Goal: Task Accomplishment & Management: Complete application form

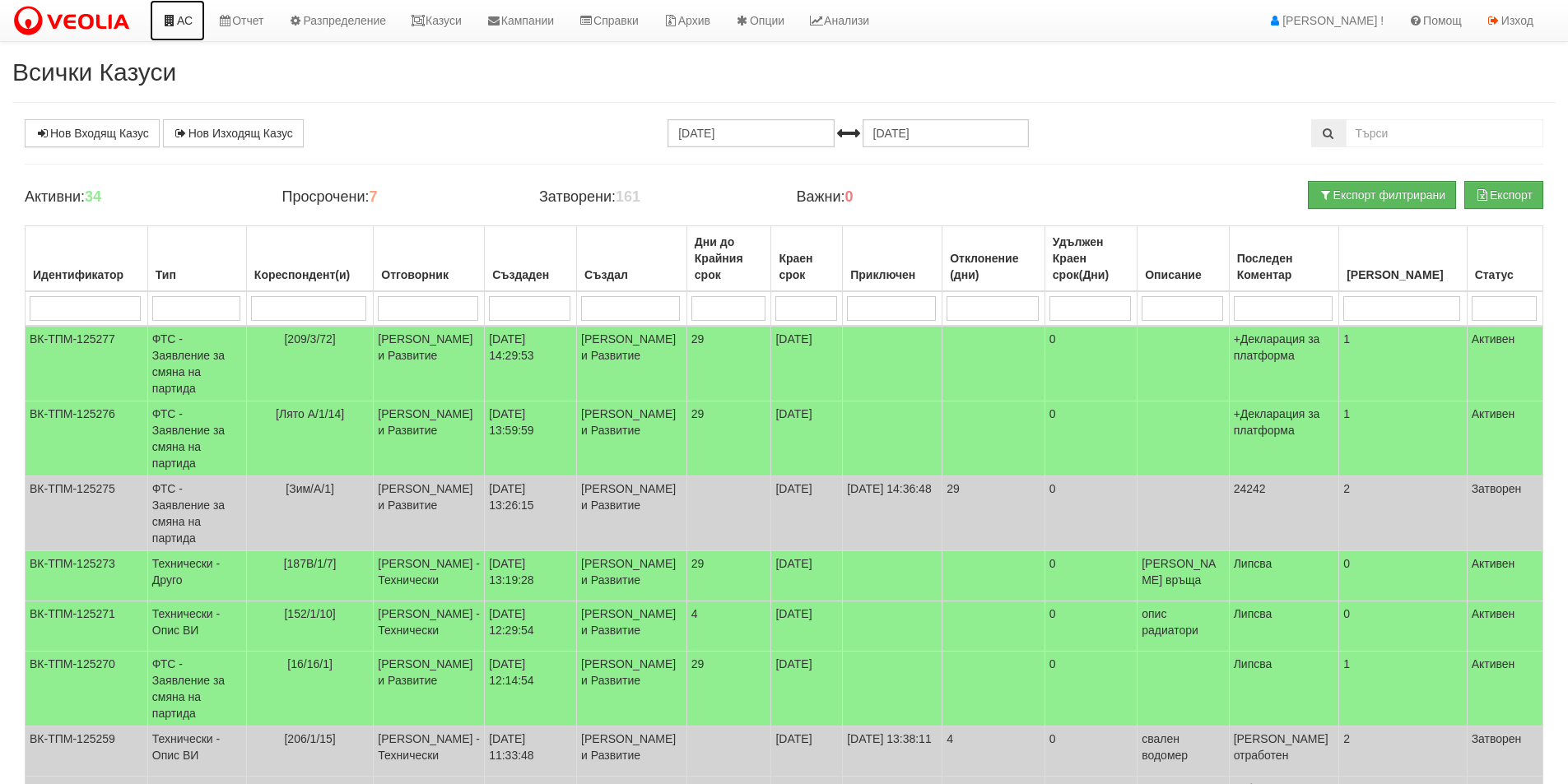
click at [182, 20] on link "АС" at bounding box center [177, 20] width 55 height 41
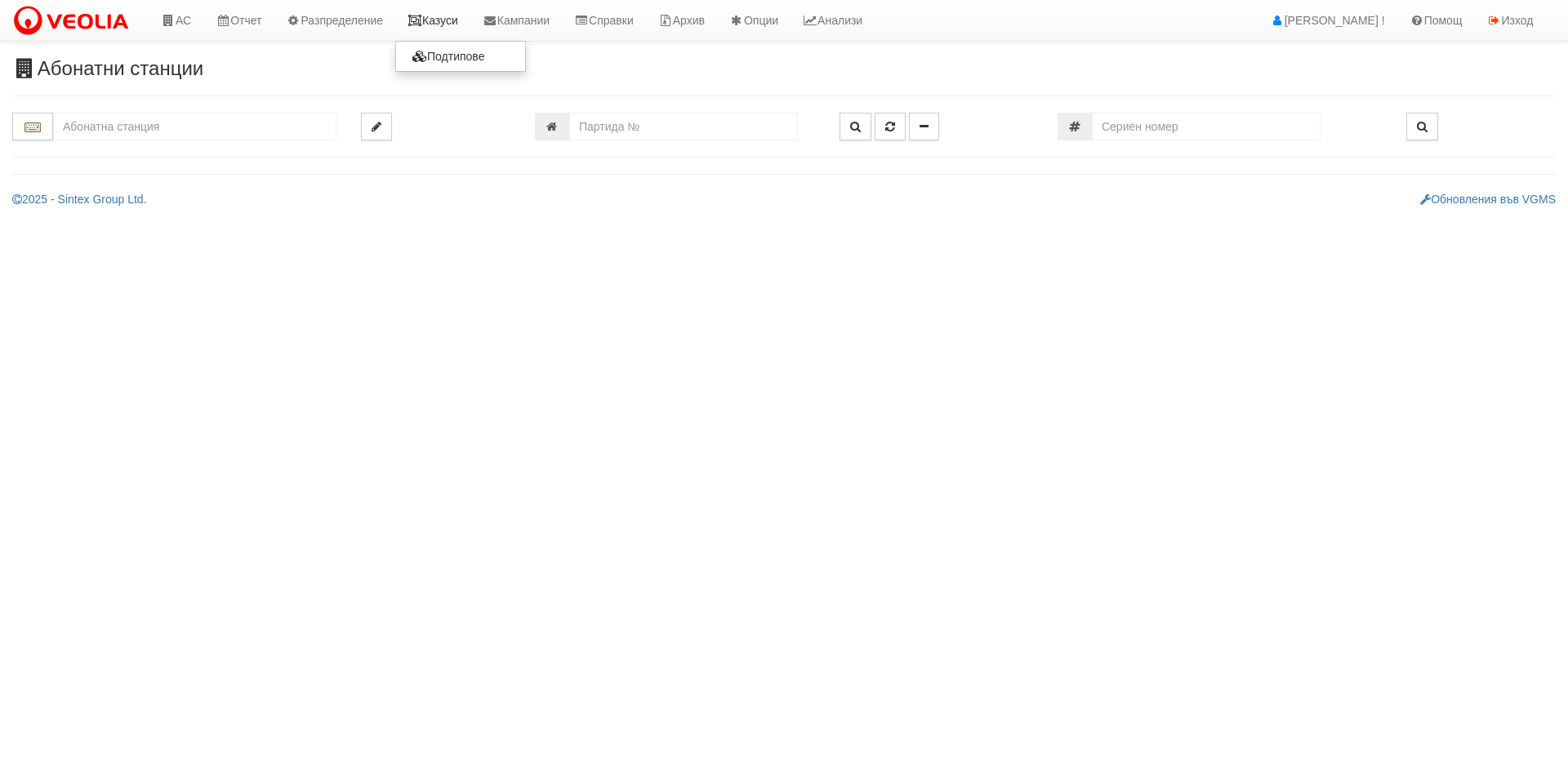
click at [422, 17] on icon at bounding box center [414, 20] width 15 height 11
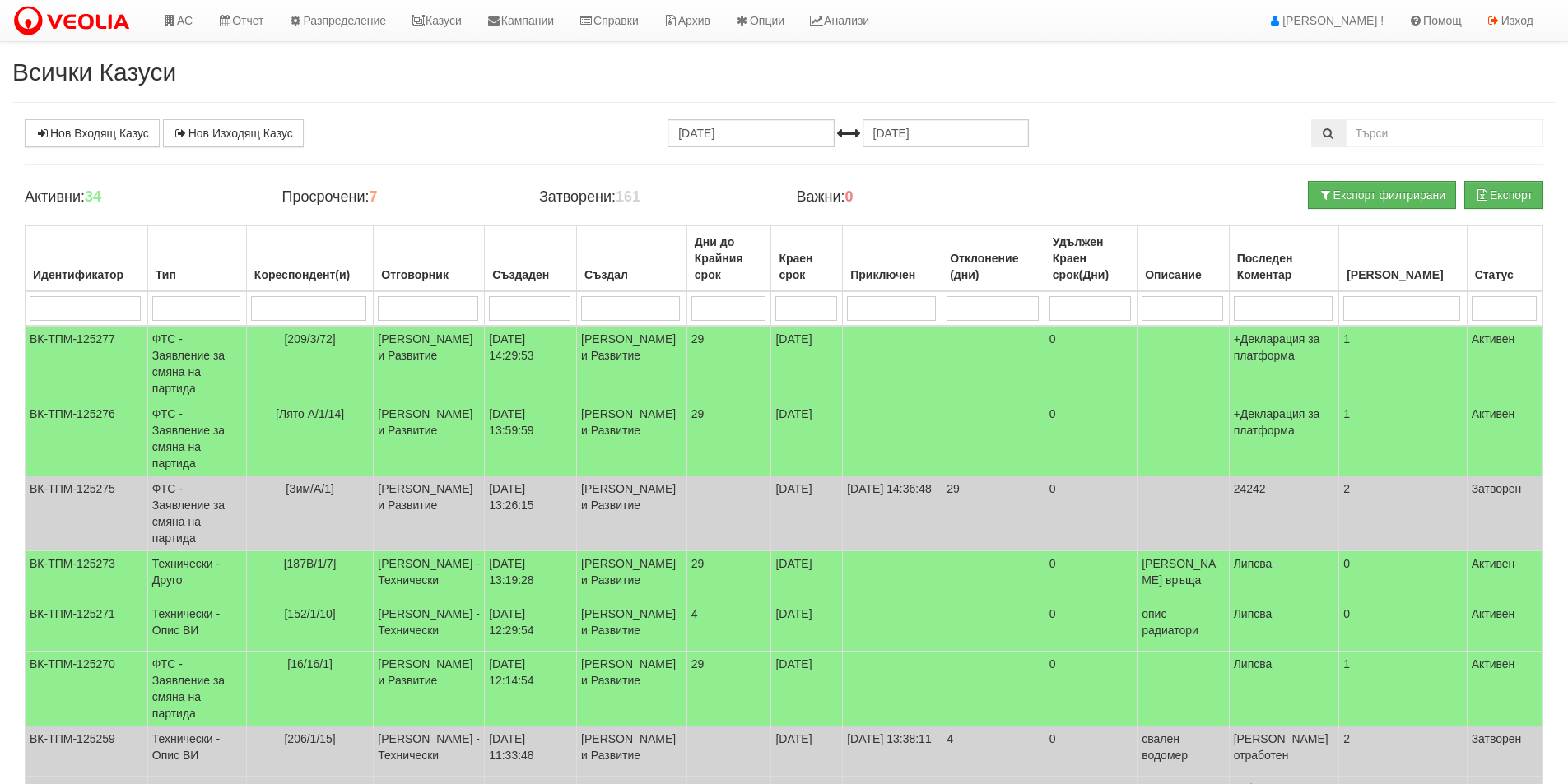
click at [1318, 313] on input "search" at bounding box center [1283, 309] width 99 height 25
type input "нап"
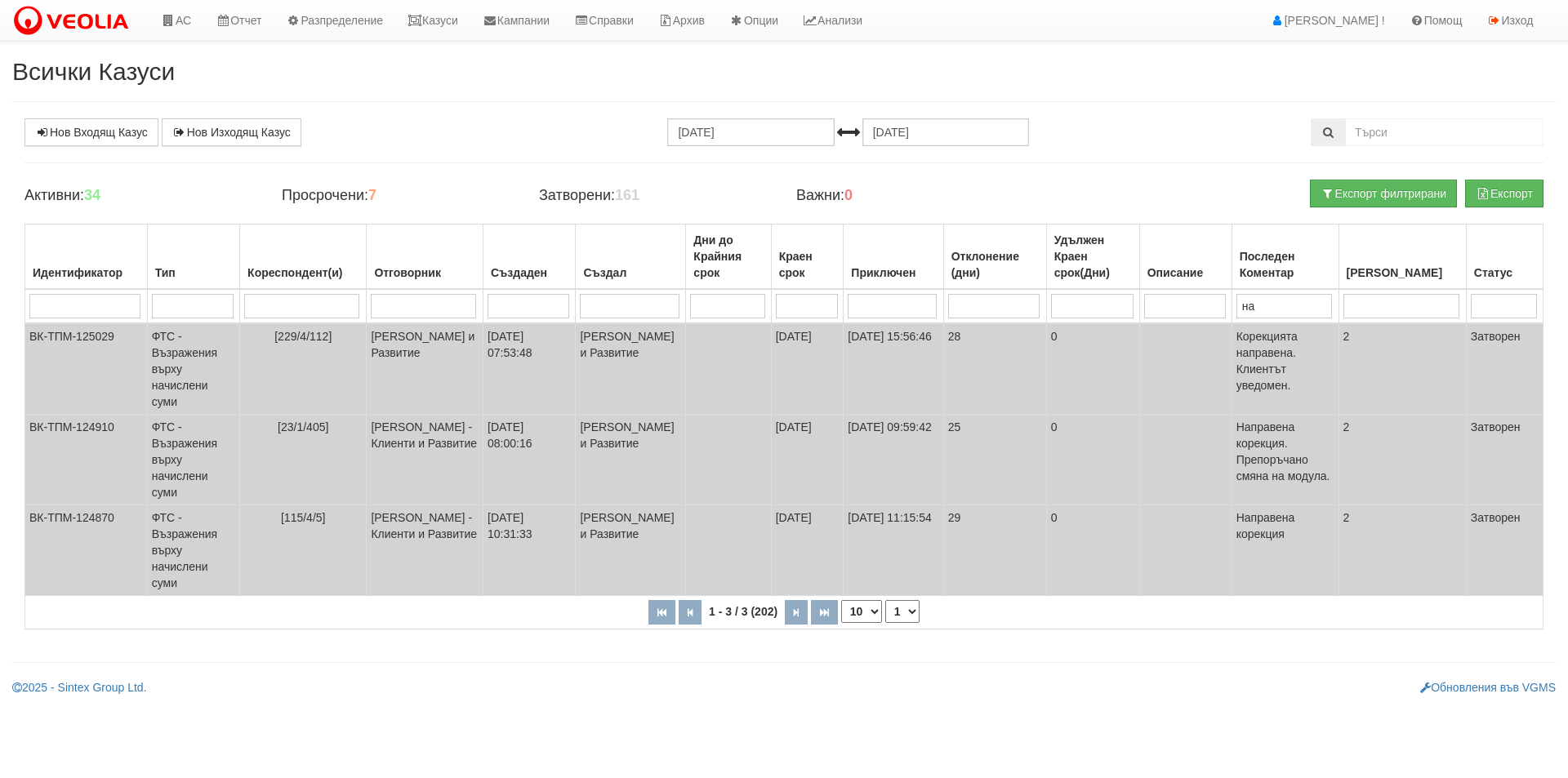
type input "н"
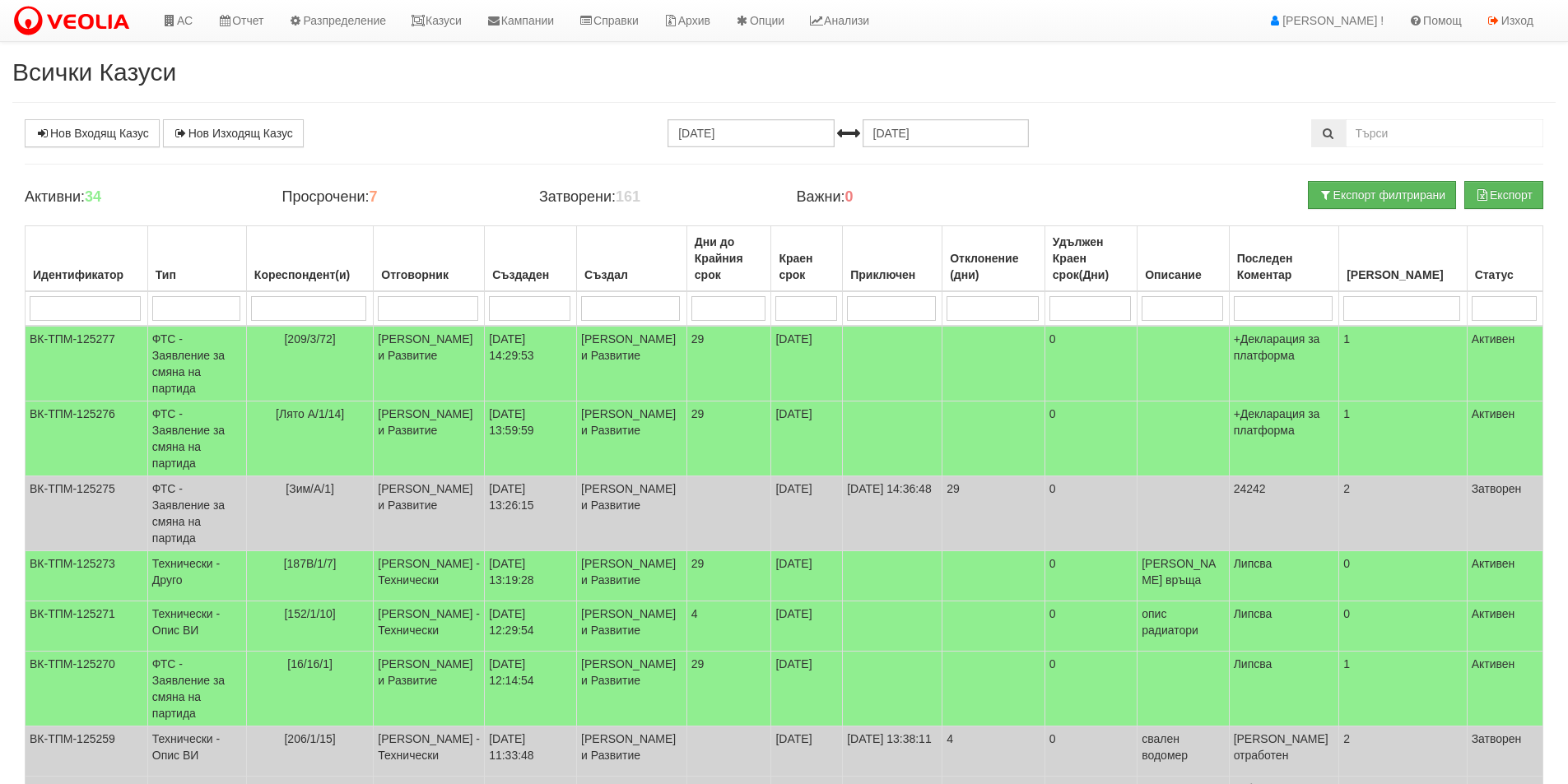
click at [326, 307] on input "search" at bounding box center [309, 309] width 116 height 25
type input "нап"
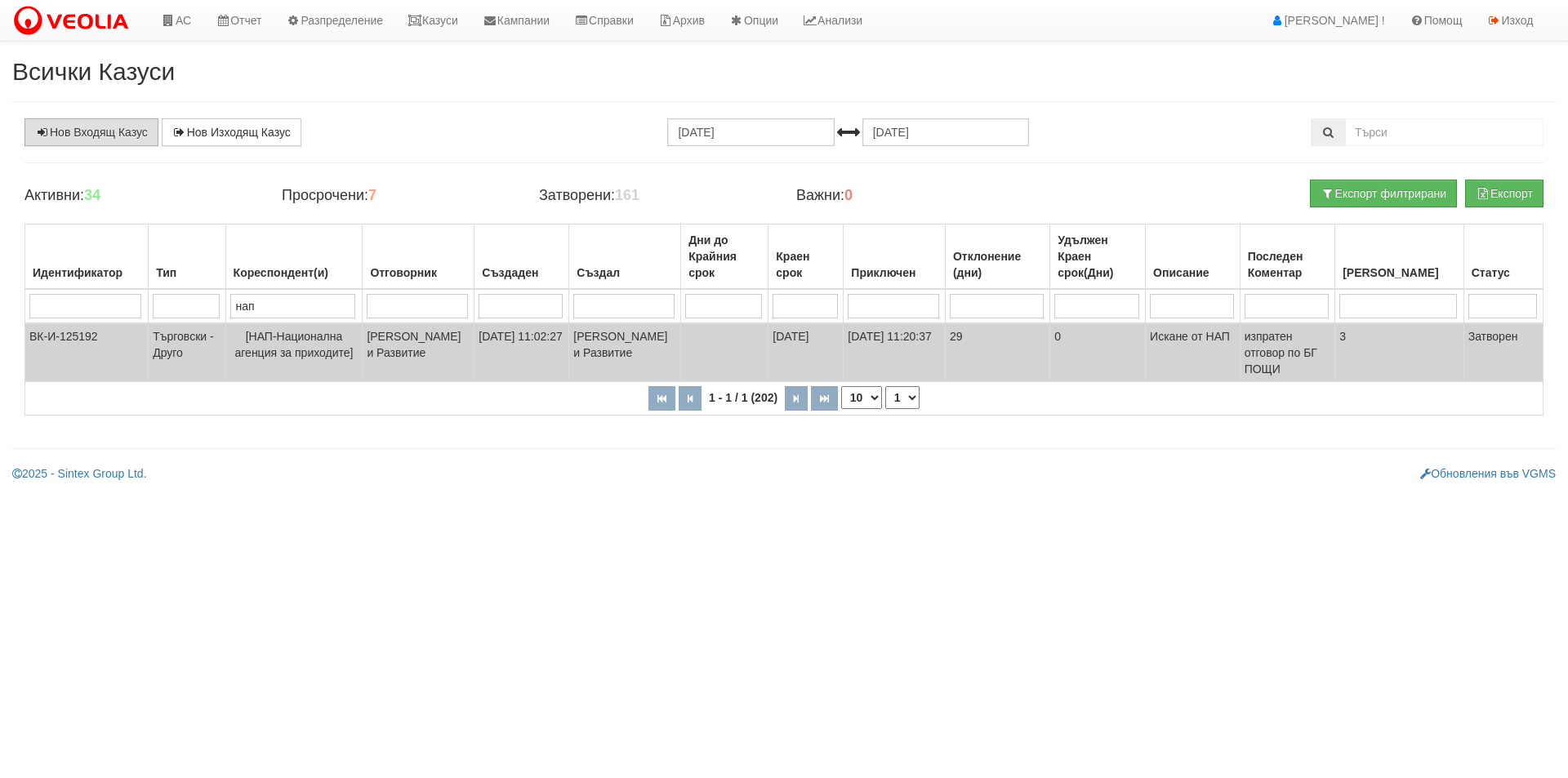
type input "нап"
click at [111, 128] on link "Нов Входящ Казус" at bounding box center [91, 132] width 134 height 28
click at [769, 359] on td at bounding box center [725, 353] width 87 height 59
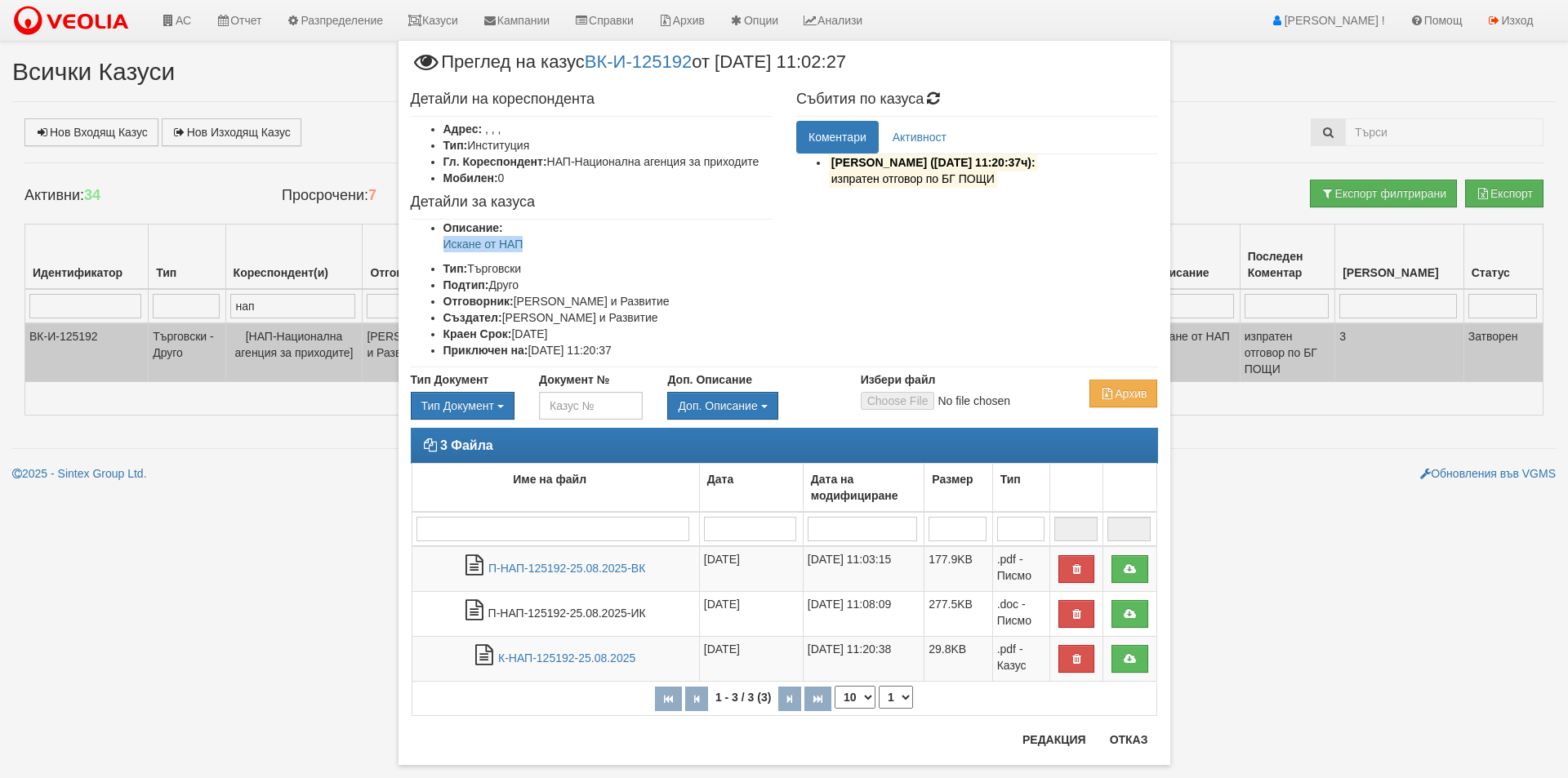
drag, startPoint x: 467, startPoint y: 239, endPoint x: 421, endPoint y: 245, distance: 46.4
click at [421, 245] on ul "Описание: Искане от НАП Тип: Търговски Подтип: Друго Отговорник: Катерина Димит…" at bounding box center [592, 289] width 362 height 139
copy p "Искане от НАП"
click at [1116, 748] on button "Отказ" at bounding box center [1129, 740] width 58 height 26
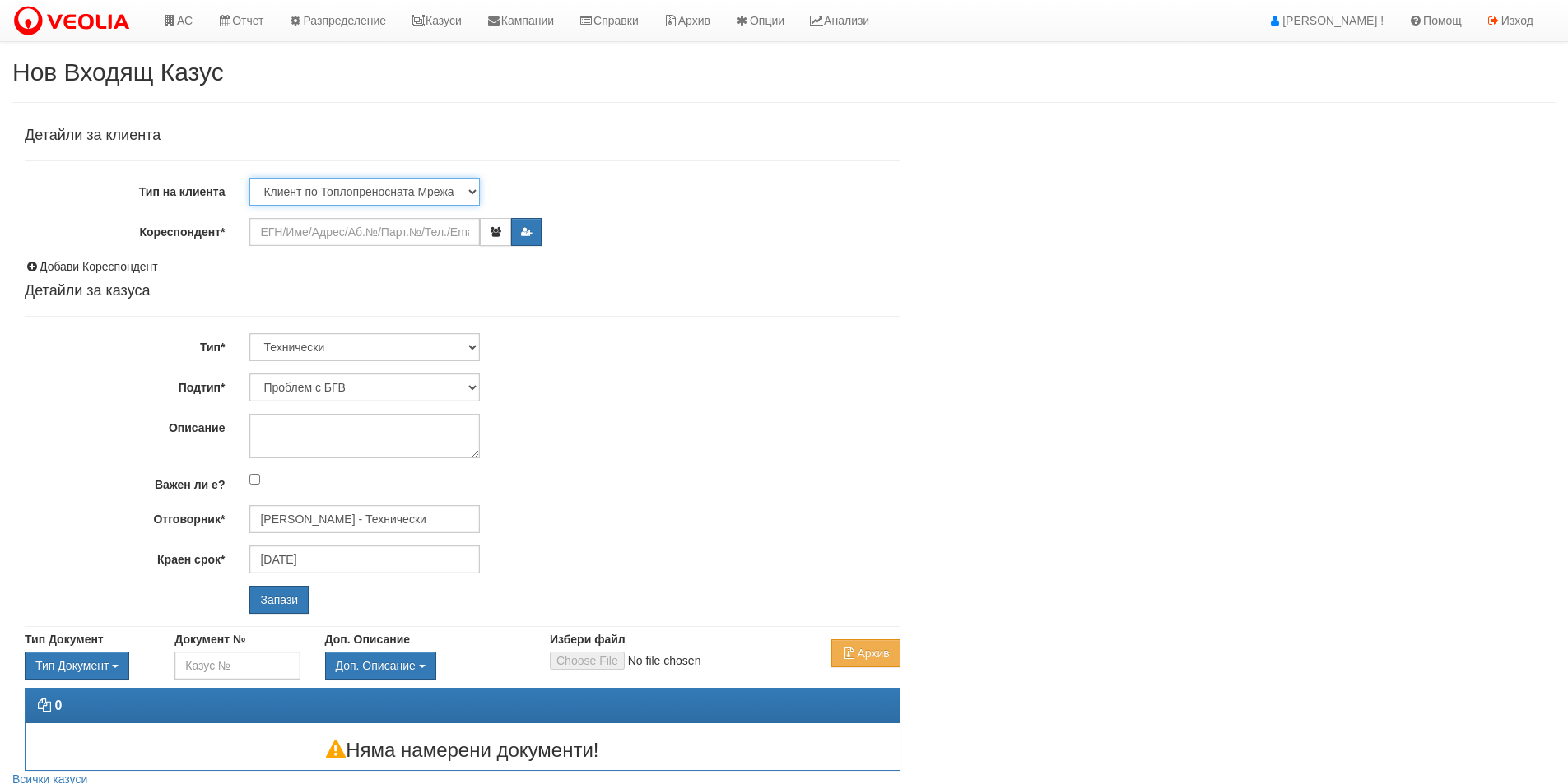
click at [383, 183] on select "Клиент по Топлопреносната Мрежа Институция Партньори Други" at bounding box center [364, 192] width 231 height 28
click at [249, 178] on select "Клиент по Топлопреносната Мрежа Институция Партньори Други" at bounding box center [364, 192] width 231 height 28
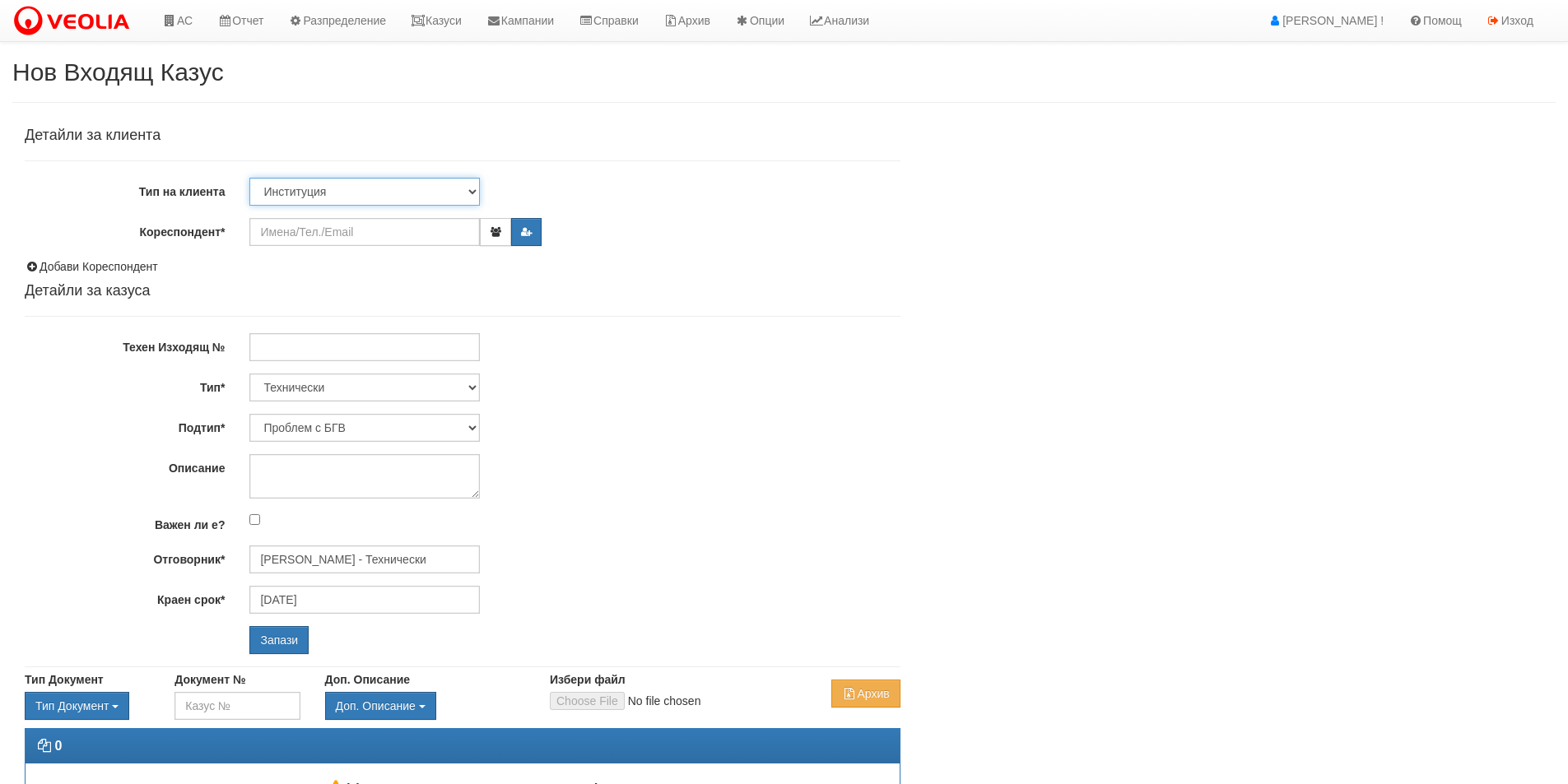
click at [393, 197] on select "Клиент по Топлопреносната Мрежа Институция Партньори Други" at bounding box center [364, 192] width 231 height 28
select select "Partner"
click at [249, 178] on select "Клиент по Топлопреносната Мрежа Институция Партньори Други" at bounding box center [364, 192] width 231 height 28
click at [376, 234] on input "Кореспондент*" at bounding box center [364, 232] width 231 height 28
type input "а"
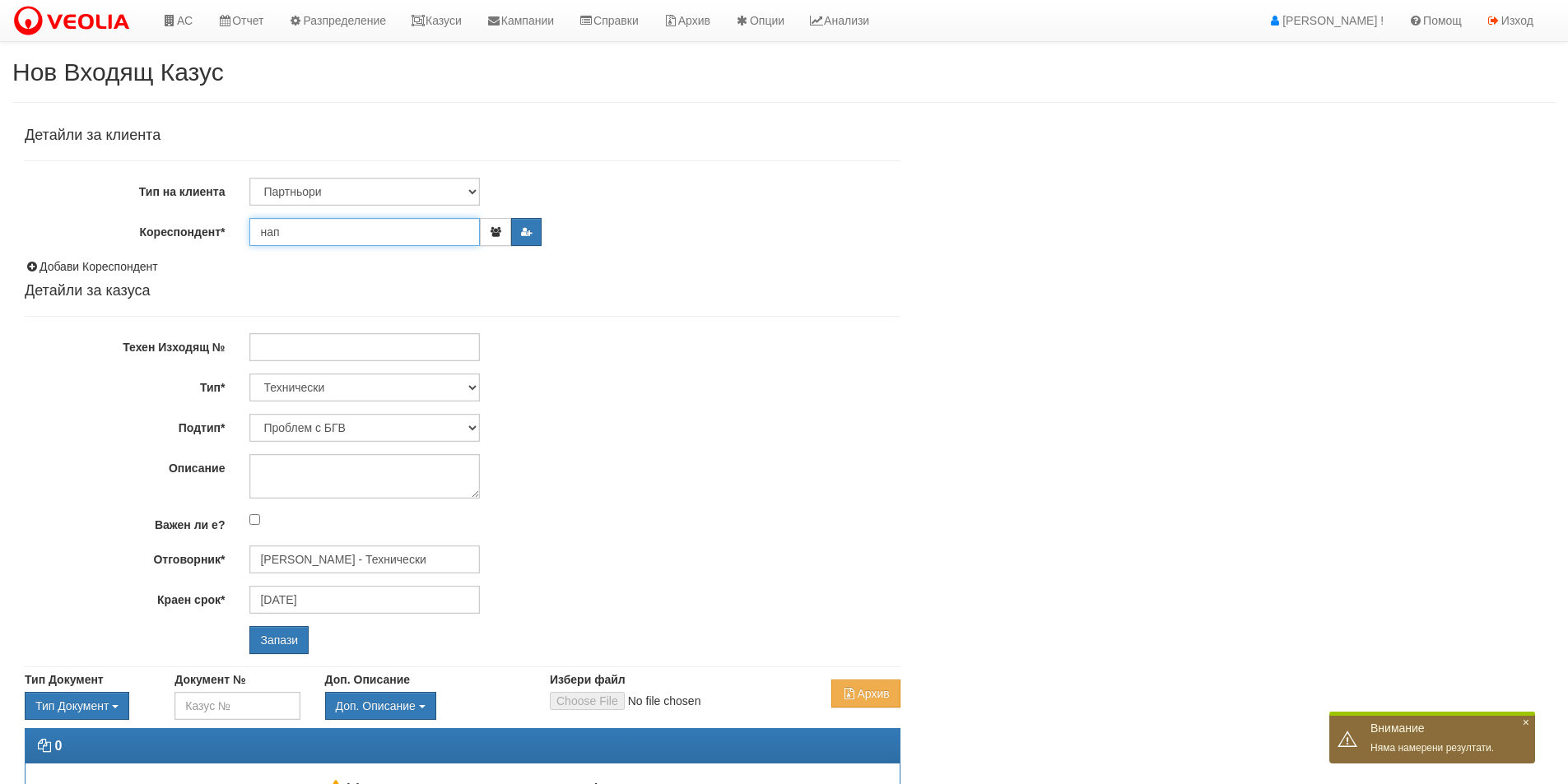
type input "нап"
click at [355, 195] on select "Клиент по Топлопреносната Мрежа Институция Партньори Други" at bounding box center [364, 192] width 231 height 28
select select "Institution"
click at [249, 178] on select "Клиент по Топлопреносната Мрежа Институция Партньори Други" at bounding box center [364, 192] width 231 height 28
click at [354, 234] on input "Кореспондент*" at bounding box center [364, 232] width 231 height 28
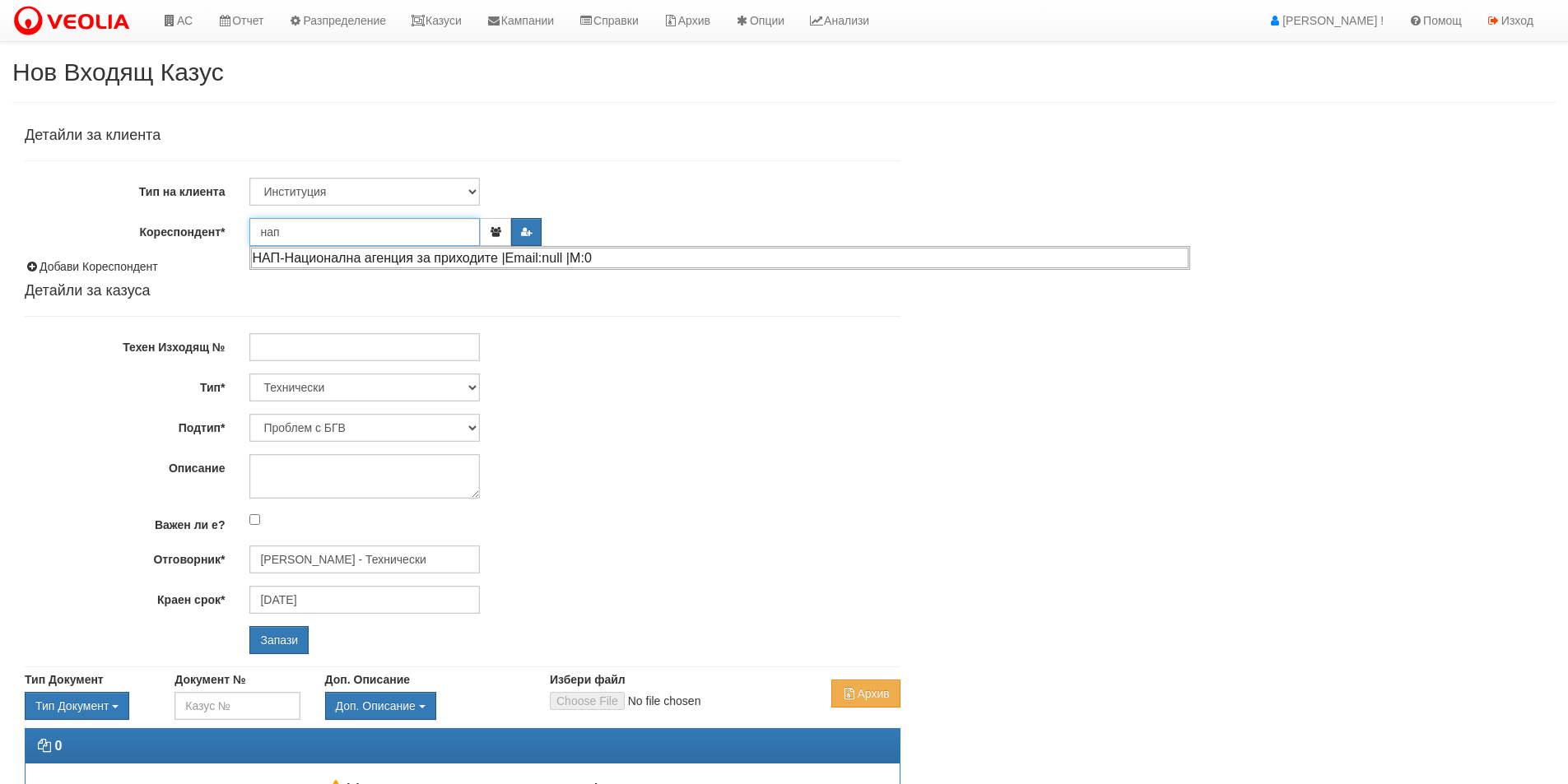
click at [385, 253] on div "НАП-Национална агенция за приходите |Email:null |М:0" at bounding box center [720, 257] width 938 height 20
type input "НАП-Национална агенция за приходите"
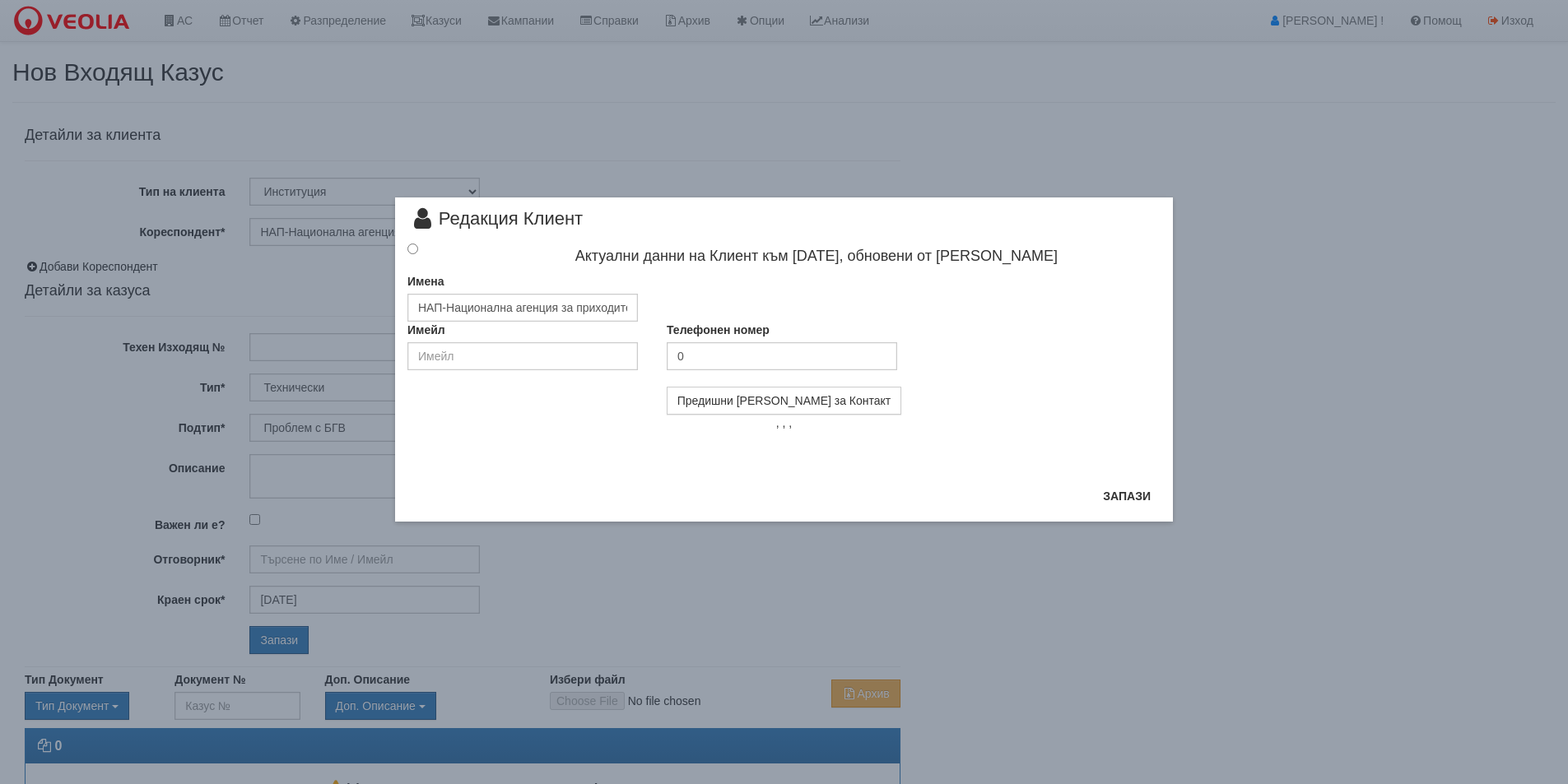
type input "[PERSON_NAME] - Технически"
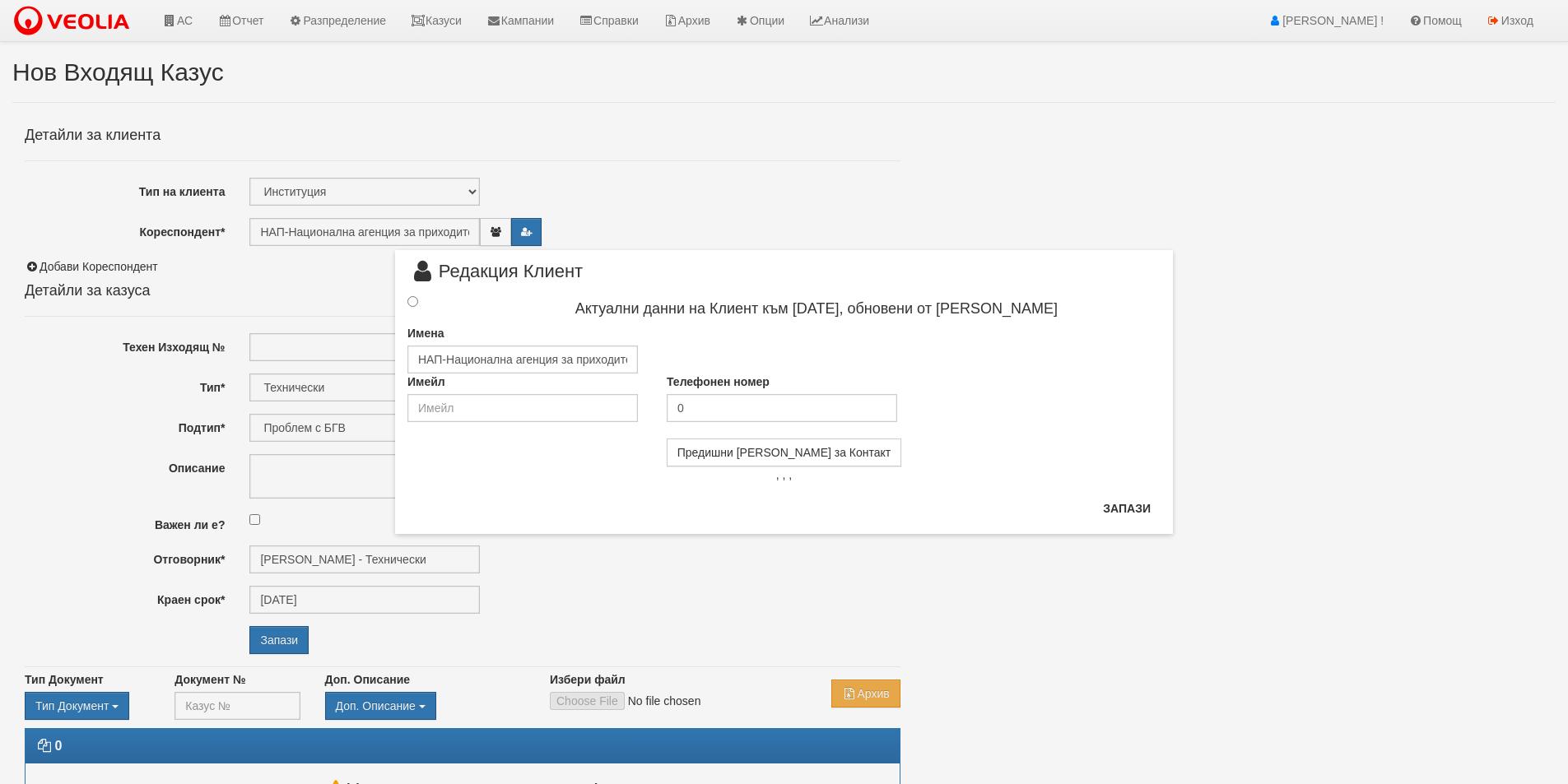
click at [419, 296] on div "× Редакция Клиент Актуални данни на Клиент към 07/10/2020, обновени от Даяна Дя…" at bounding box center [784, 392] width 778 height 285
click at [419, 297] on div at bounding box center [427, 302] width 65 height 18
click at [413, 300] on input "radio" at bounding box center [412, 302] width 11 height 11
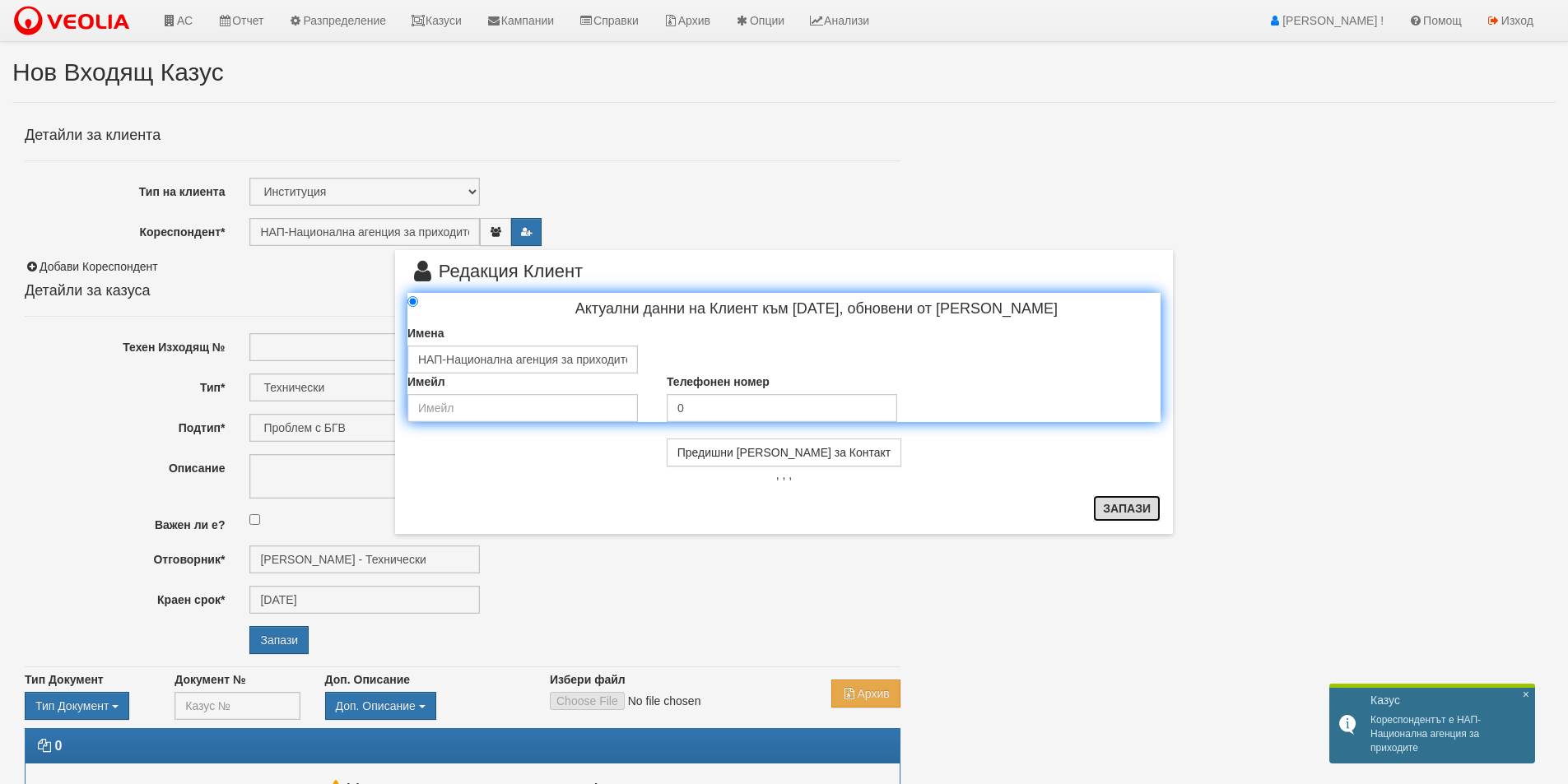
click at [1128, 517] on button "Запази" at bounding box center [1127, 509] width 68 height 26
radio input "true"
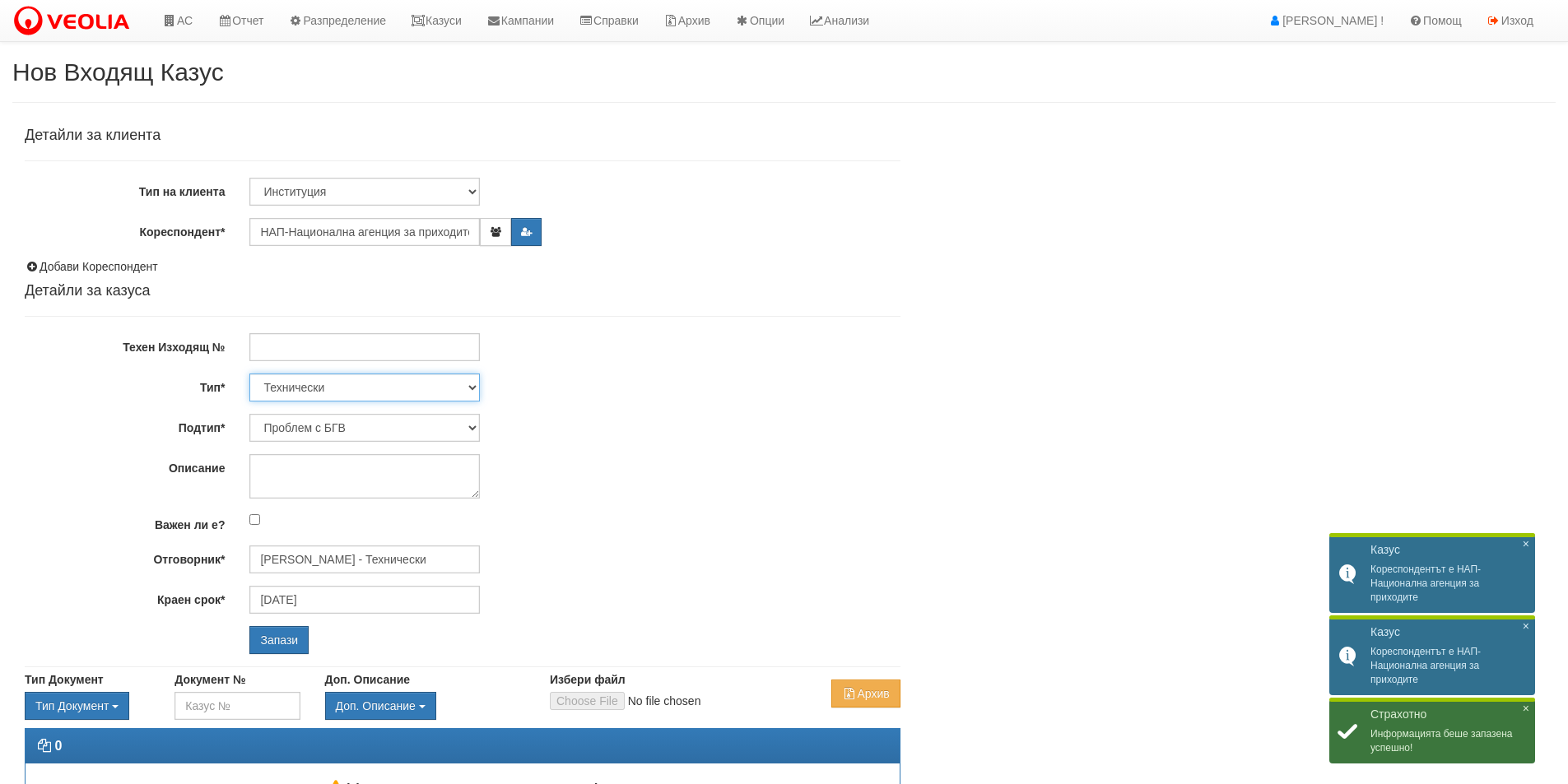
click at [390, 396] on select "Технически ФТС Търговски Административен Производствен Експлоатационен Финансов…" at bounding box center [364, 388] width 231 height 28
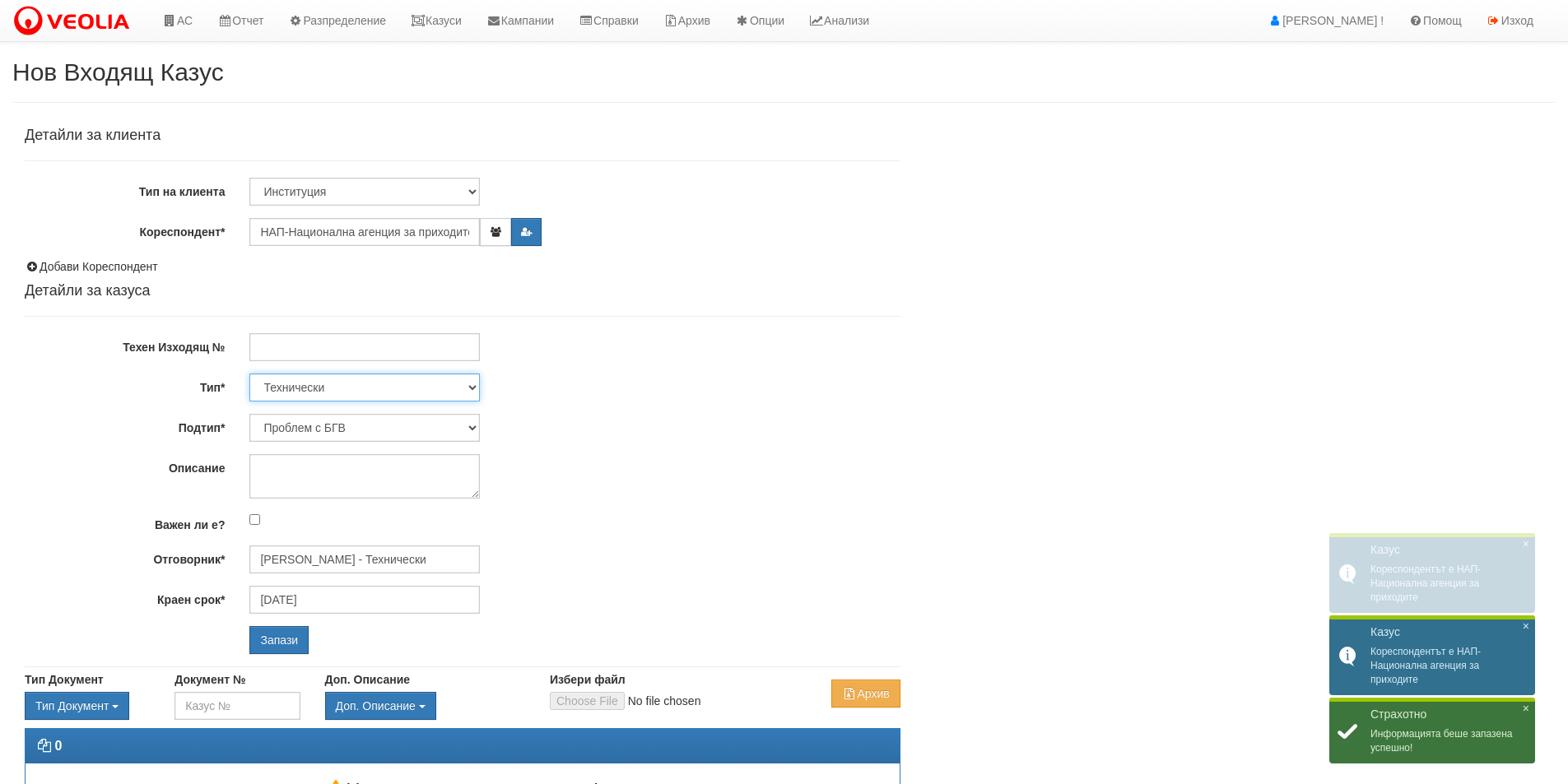
select select "2"
click at [249, 374] on select "Технически ФТС Търговски Административен Производствен Експлоатационен Финансов…" at bounding box center [364, 388] width 231 height 28
type input "[DATE]"
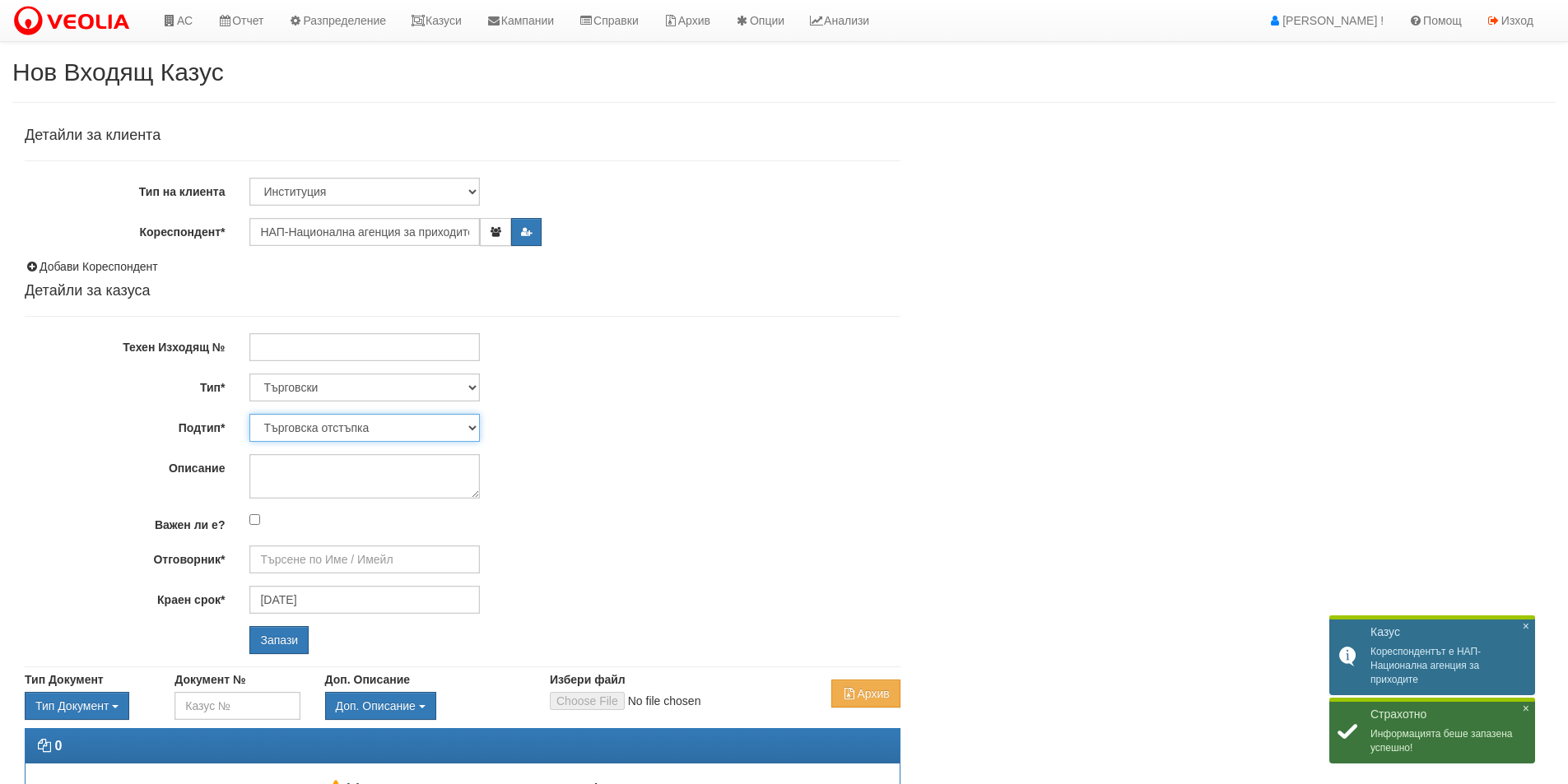
click at [373, 432] on select "Търговска отстъпка Протокол от ОС Референции Друго Проблем с кл. платформа/сайт…" at bounding box center [364, 428] width 231 height 28
select select "Друго"
click at [249, 414] on select "Търговска отстъпка Протокол от ОС Референции Друго Проблем с кл. платформа/сайт…" at bounding box center [364, 428] width 231 height 28
type input "[PERSON_NAME] и Развитие"
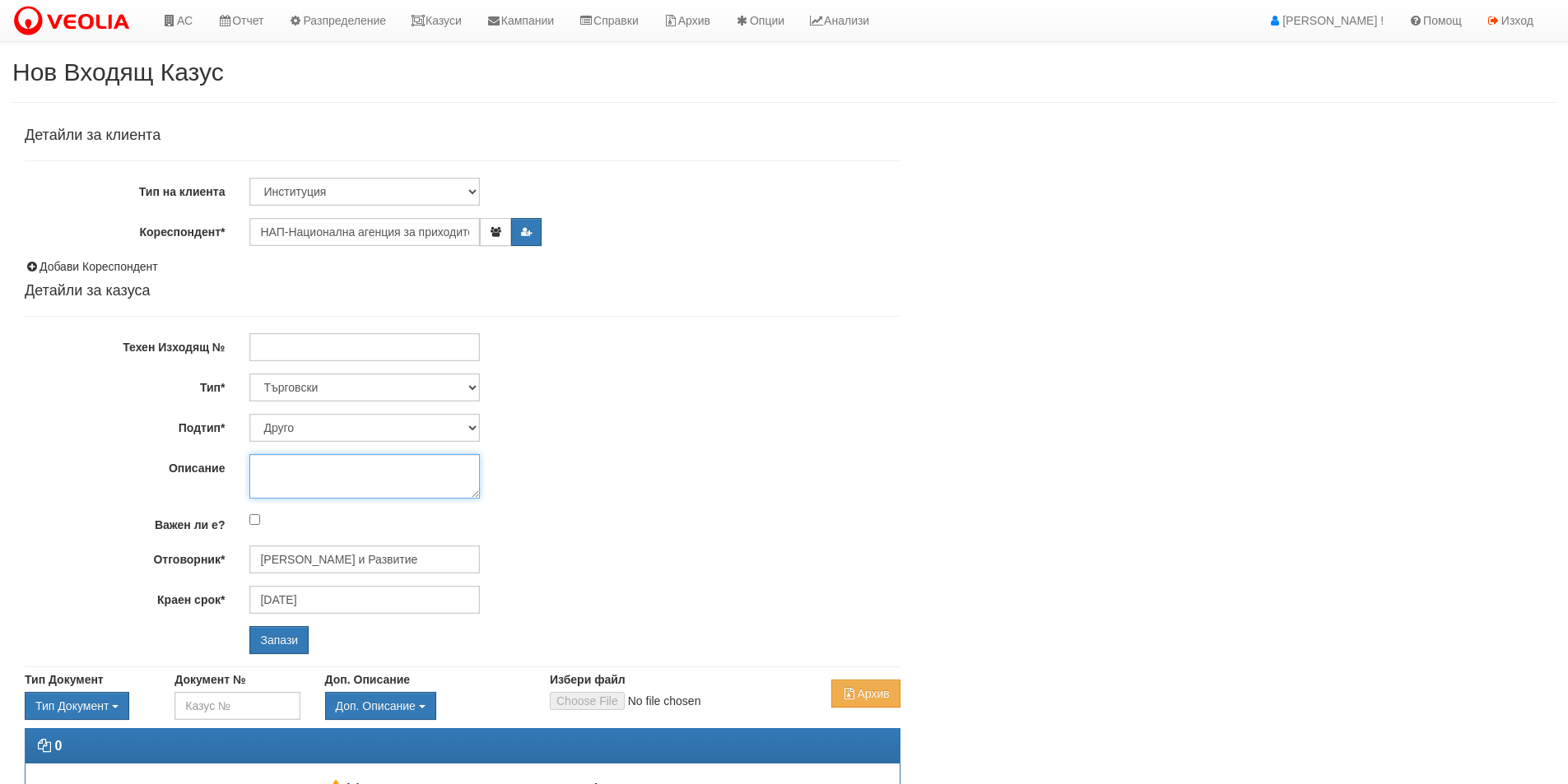
click at [373, 460] on textarea "Описание" at bounding box center [364, 476] width 231 height 45
paste textarea "Искане от НАП"
type textarea "Искане от НАП"
click at [288, 632] on input "Запази" at bounding box center [279, 640] width 60 height 28
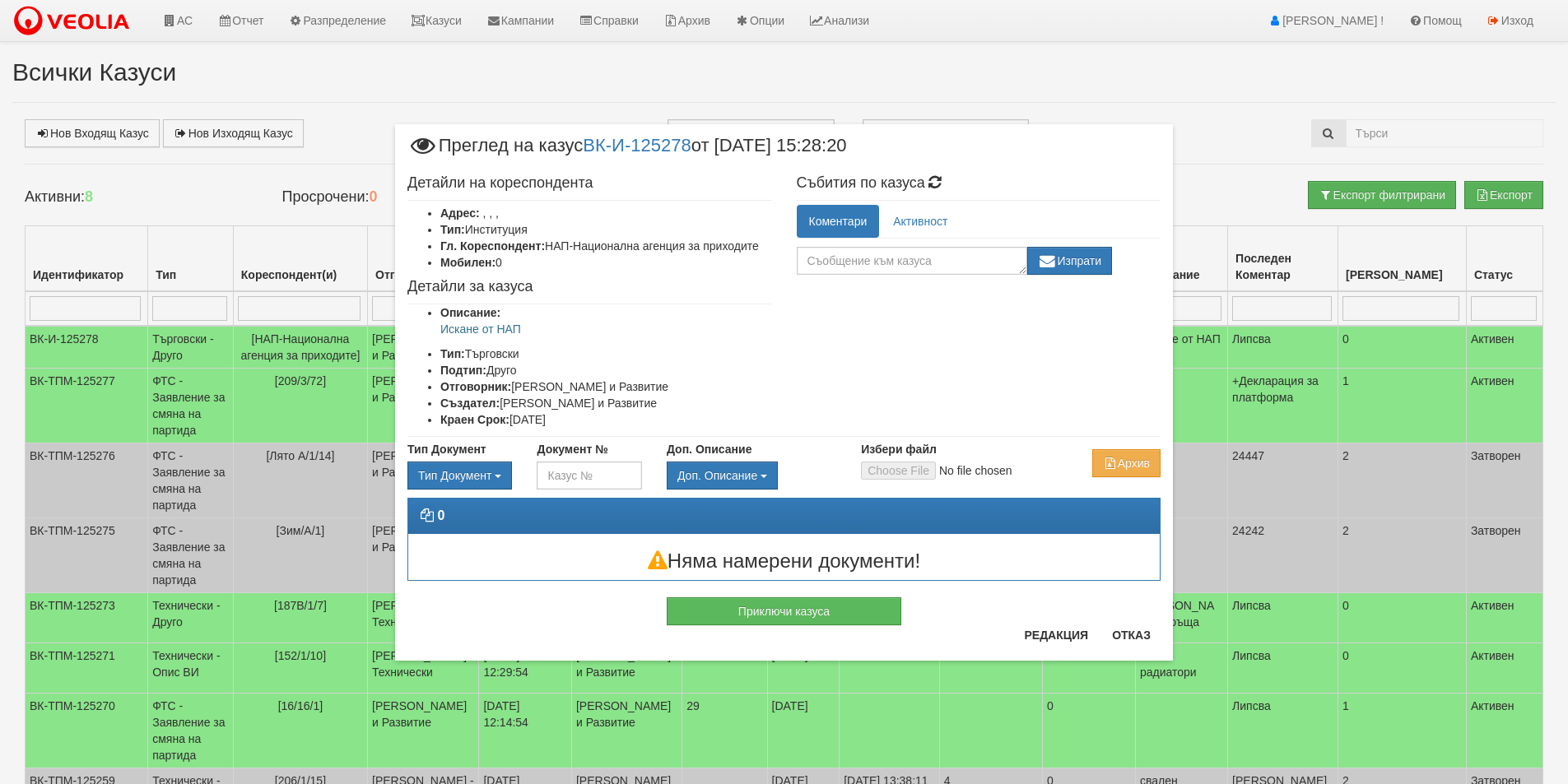
click at [1177, 20] on div "× Преглед на казус ВК-И-125278 от [DATE] 15:28:20 Детайли на кореспондента Адре…" at bounding box center [784, 351] width 963 height 702
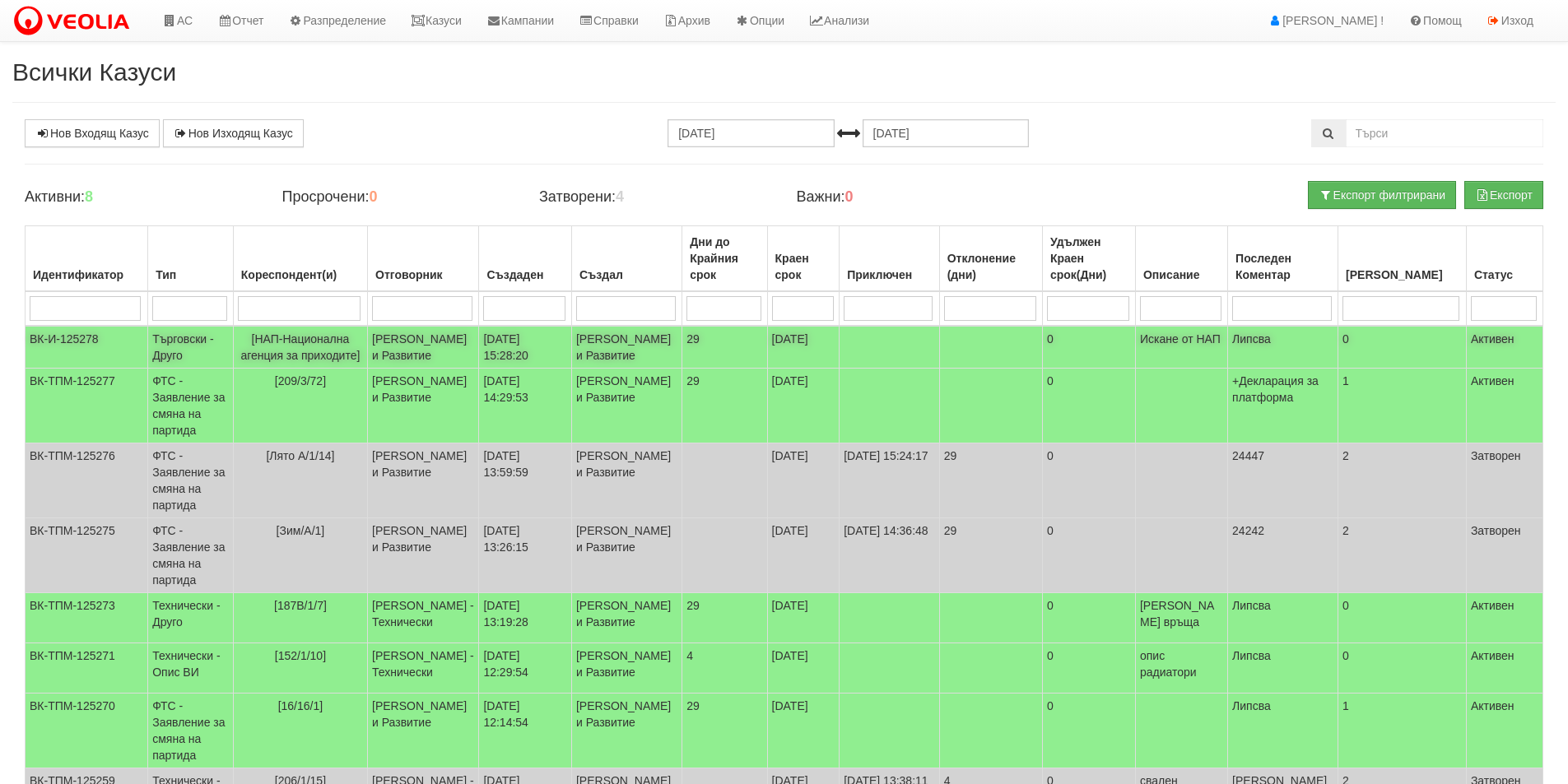
click at [254, 340] on td "[НАП-Национална агенция за приходите]" at bounding box center [300, 347] width 134 height 43
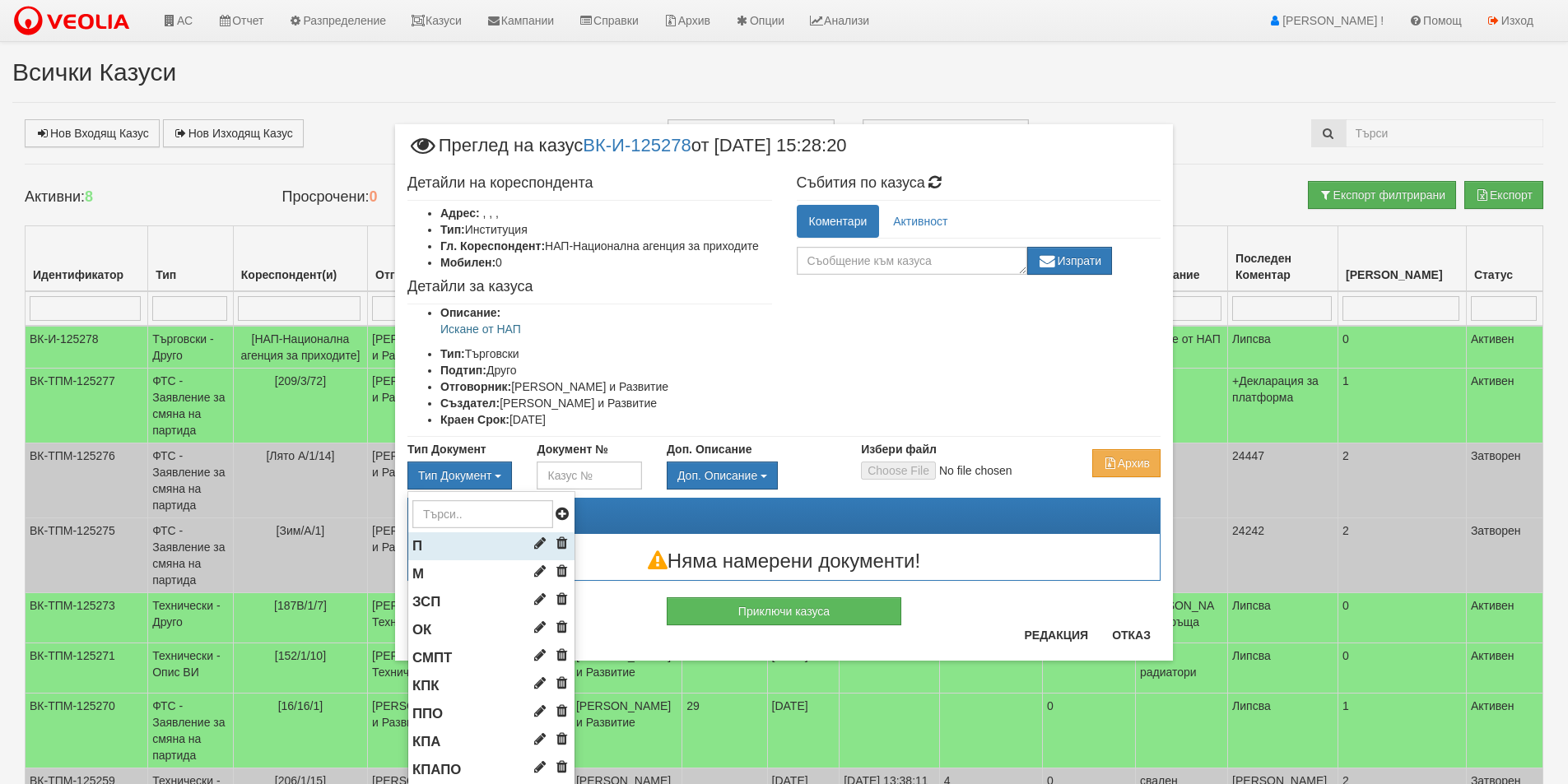
click at [447, 538] on li "П" at bounding box center [491, 546] width 167 height 28
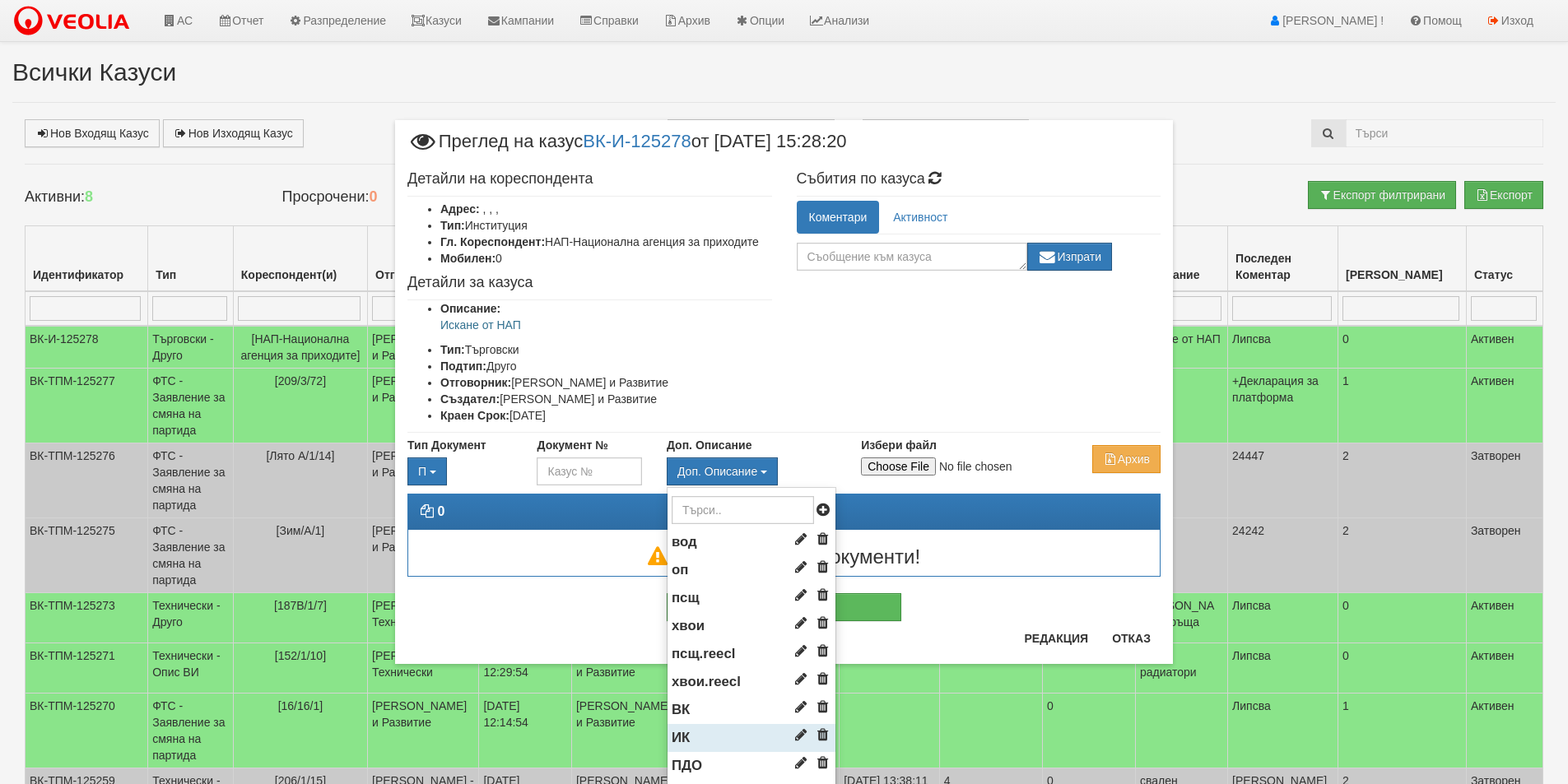
click at [690, 730] on li "ИК" at bounding box center [751, 738] width 168 height 28
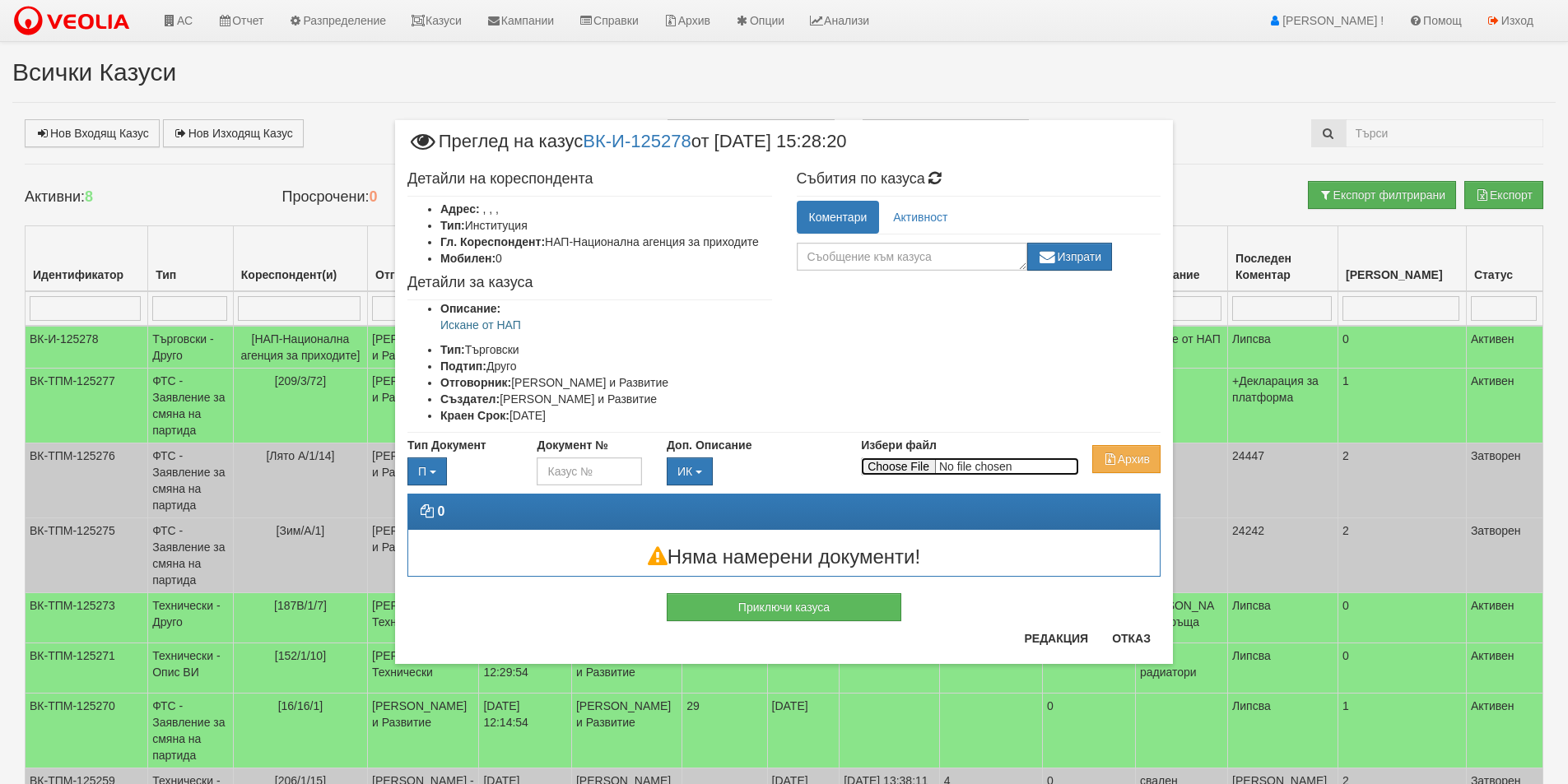
click at [879, 466] on input "Избери файл" at bounding box center [970, 467] width 218 height 18
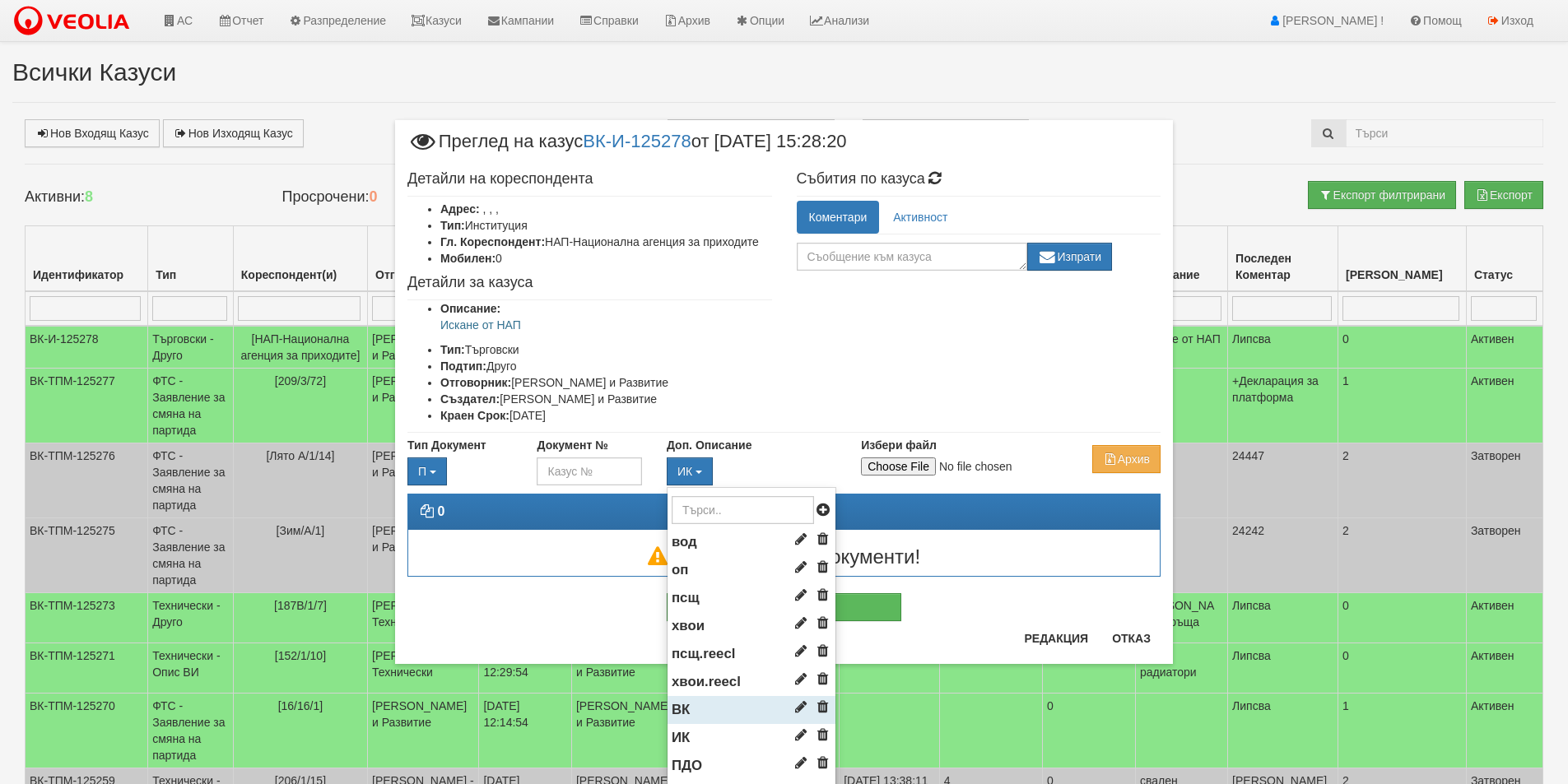
click at [691, 711] on li "ВК" at bounding box center [751, 710] width 168 height 28
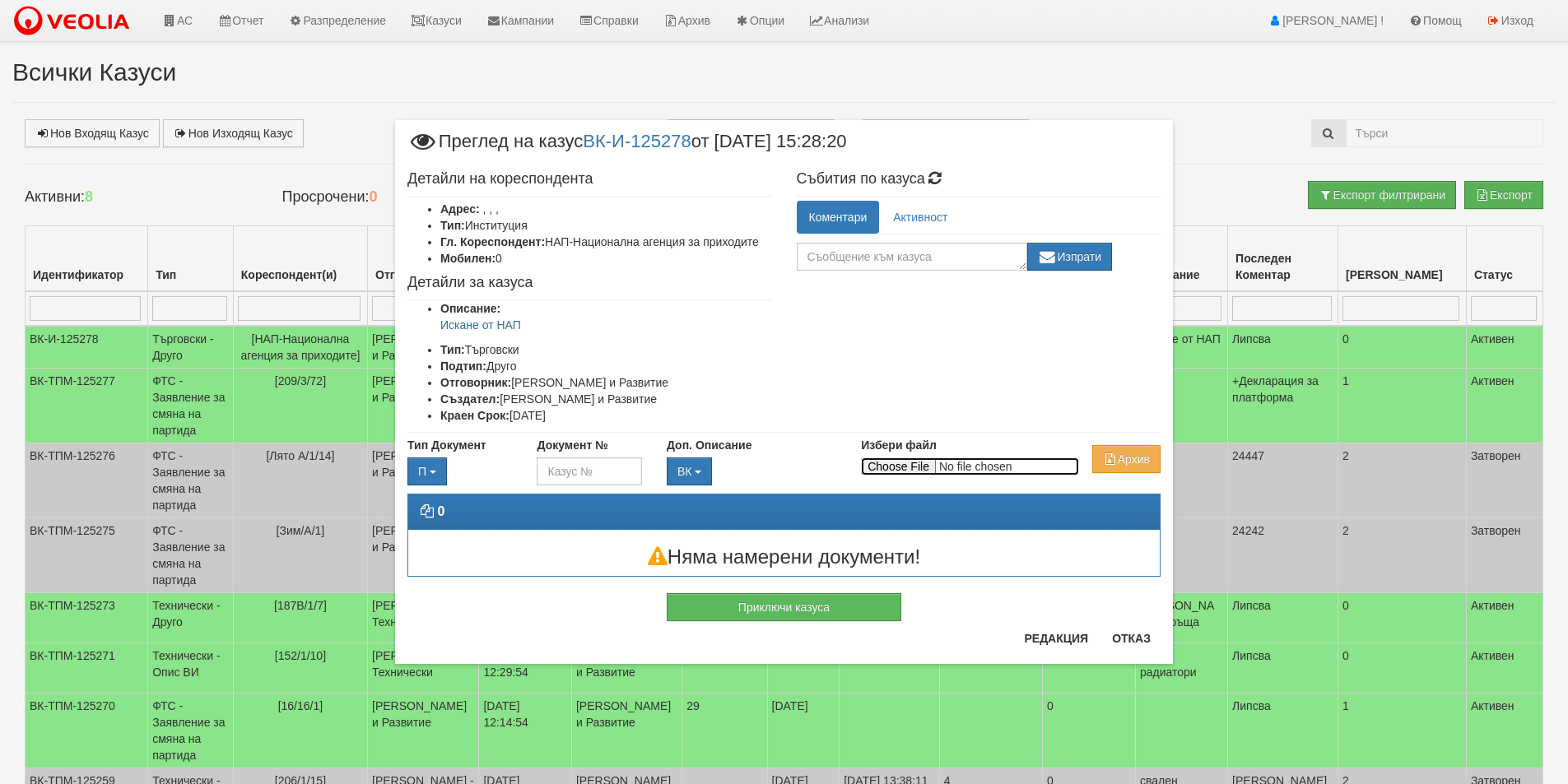
click at [909, 464] on input "Избери файл" at bounding box center [970, 467] width 218 height 18
type input "C:\fakepath\П-03000325151353-041-008_archive.zip"
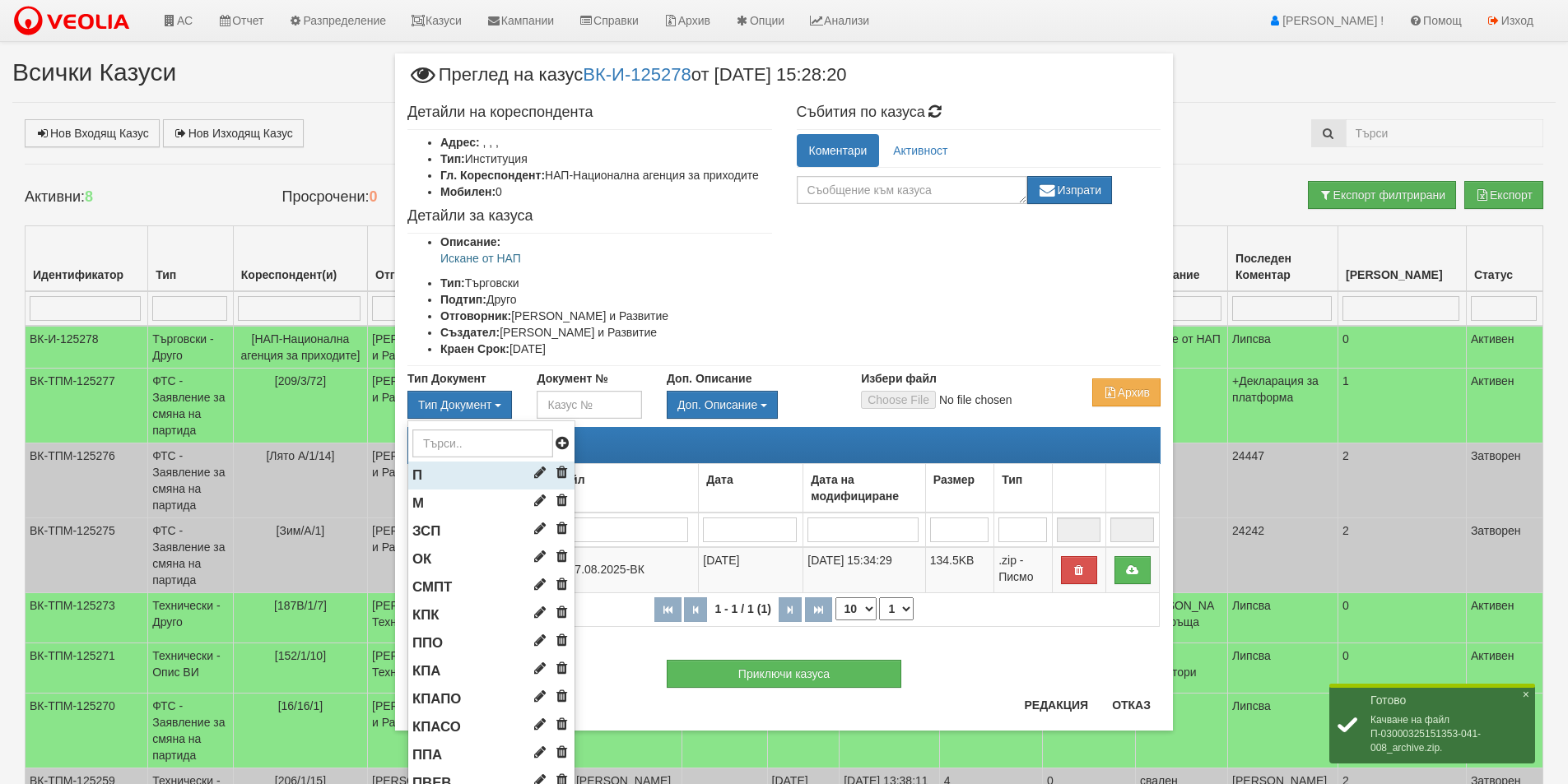
click at [456, 472] on li "П" at bounding box center [491, 475] width 167 height 28
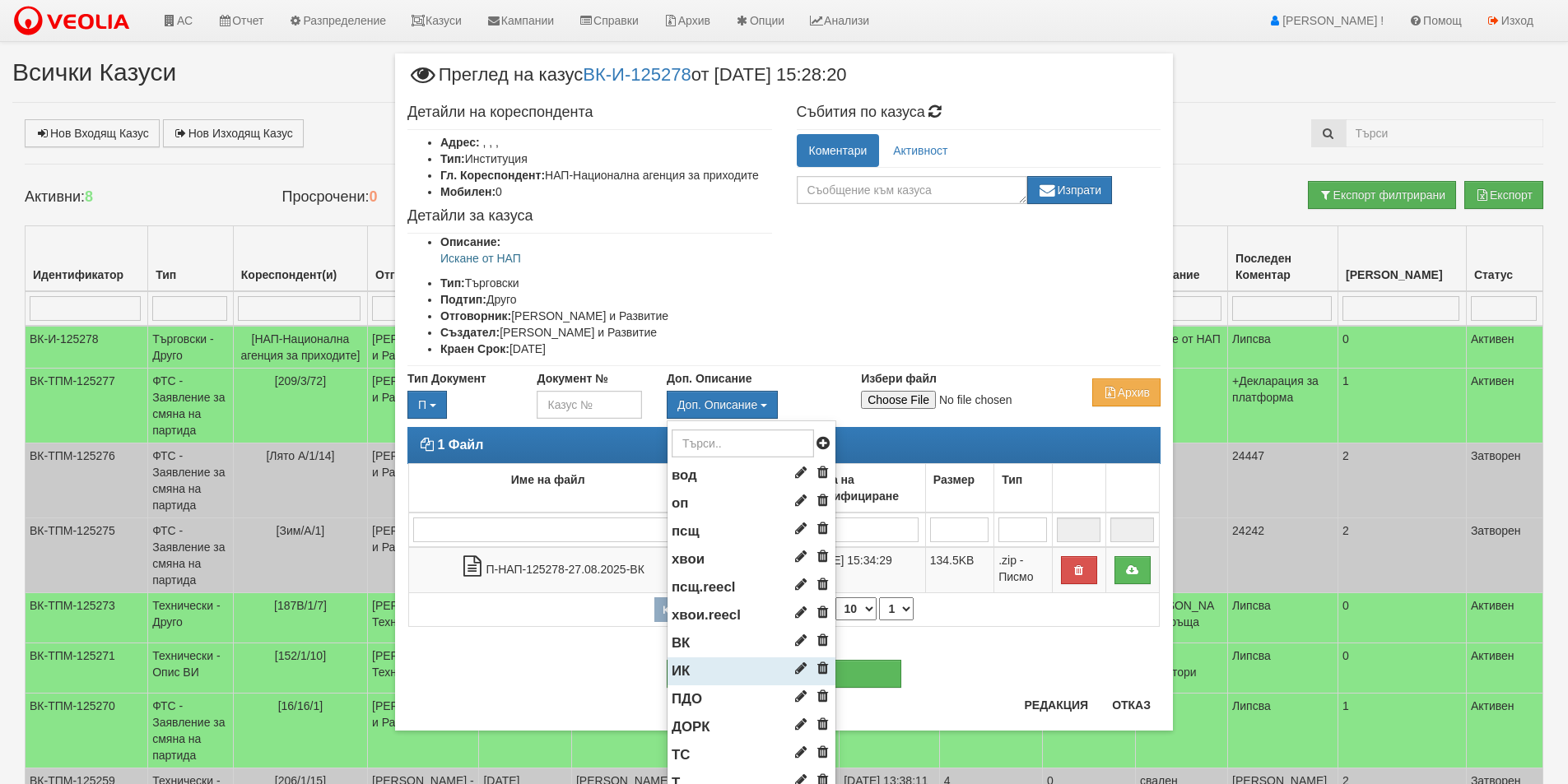
click at [698, 663] on li "ИК" at bounding box center [751, 672] width 168 height 28
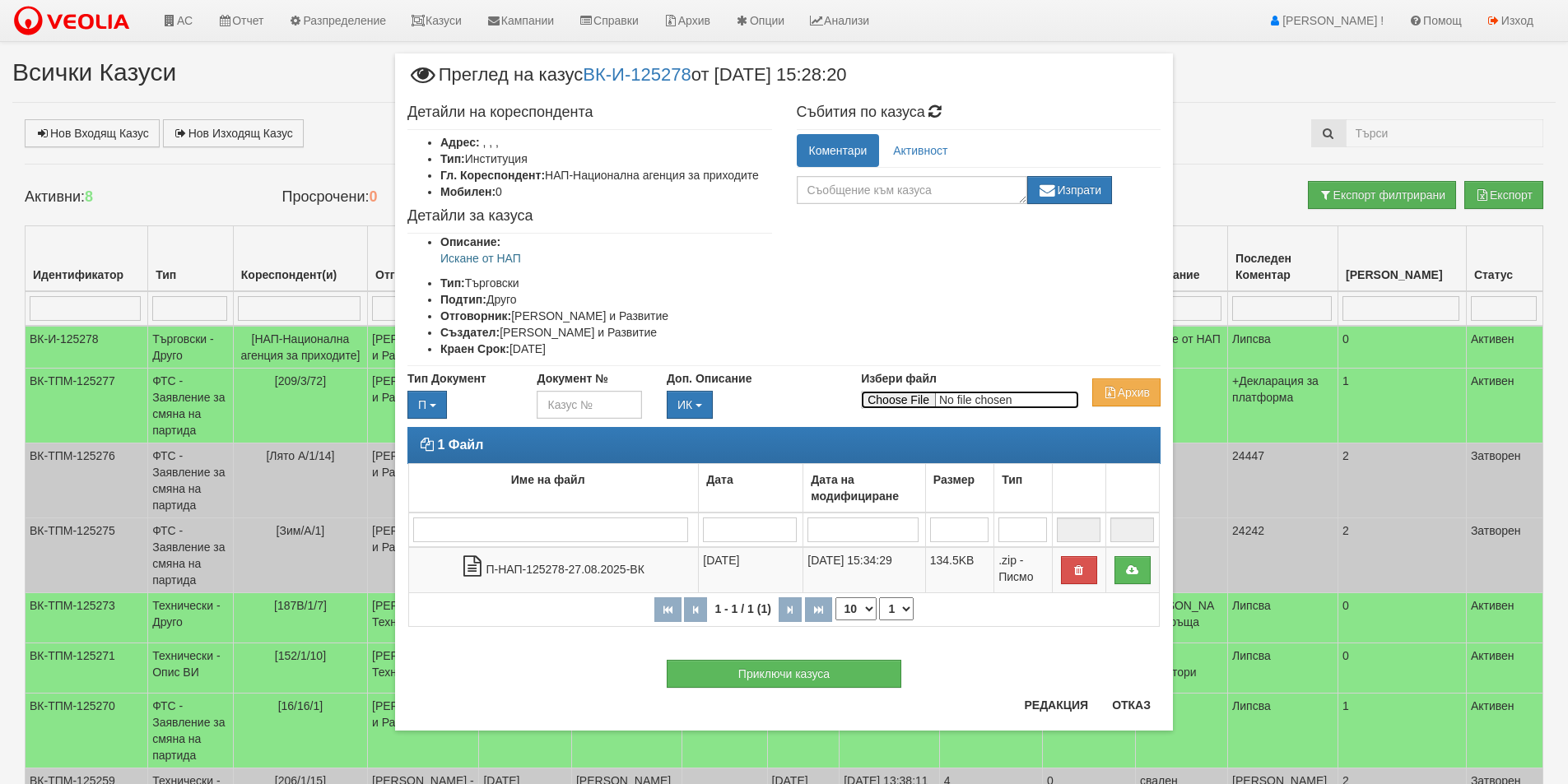
click at [909, 396] on input "Избери файл" at bounding box center [970, 400] width 218 height 18
type input "C:\fakepath\П-НАП-125278-25.08.2025-ИК.doc"
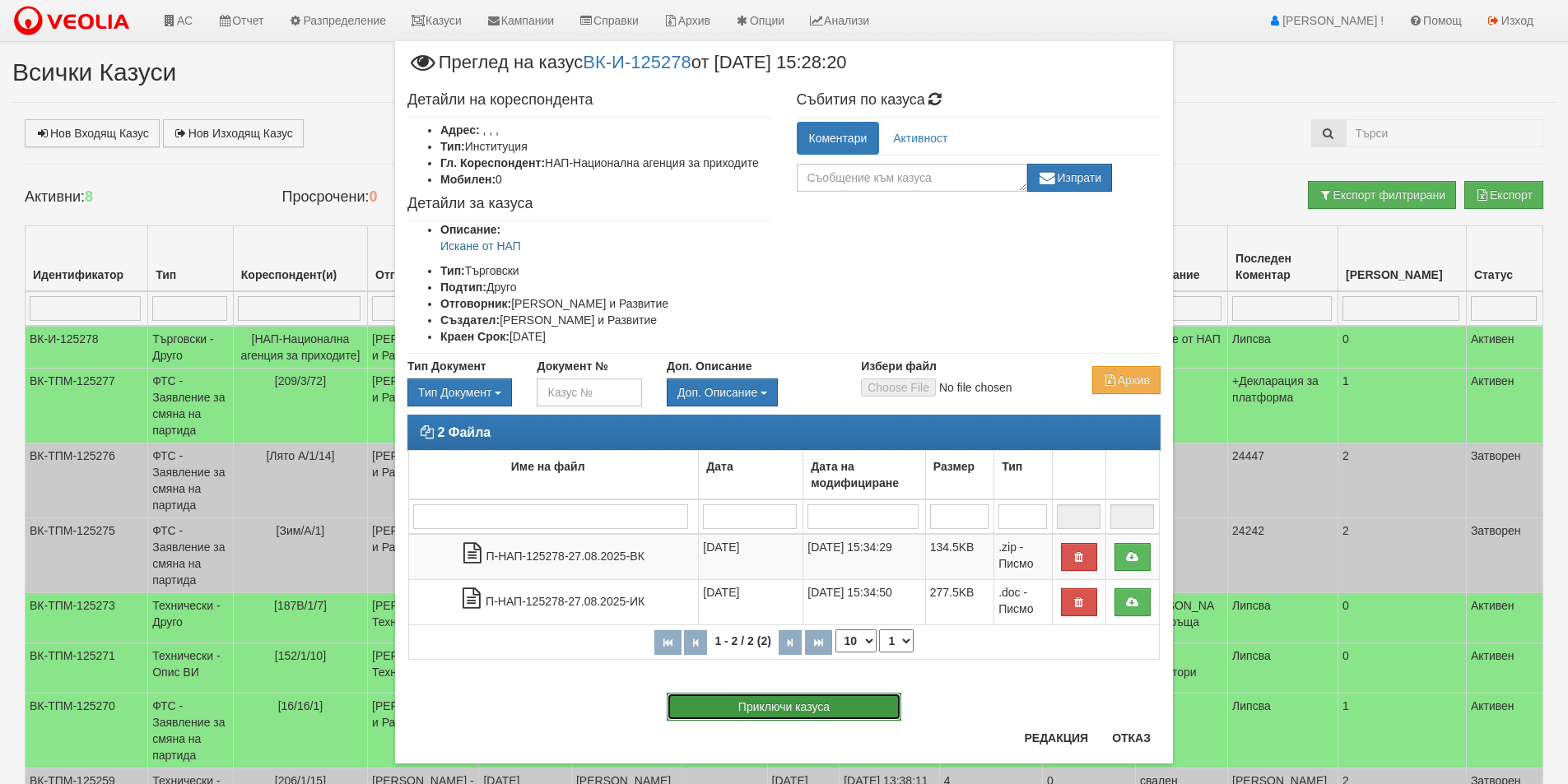
click at [768, 697] on button "Приключи казуса" at bounding box center [784, 707] width 234 height 28
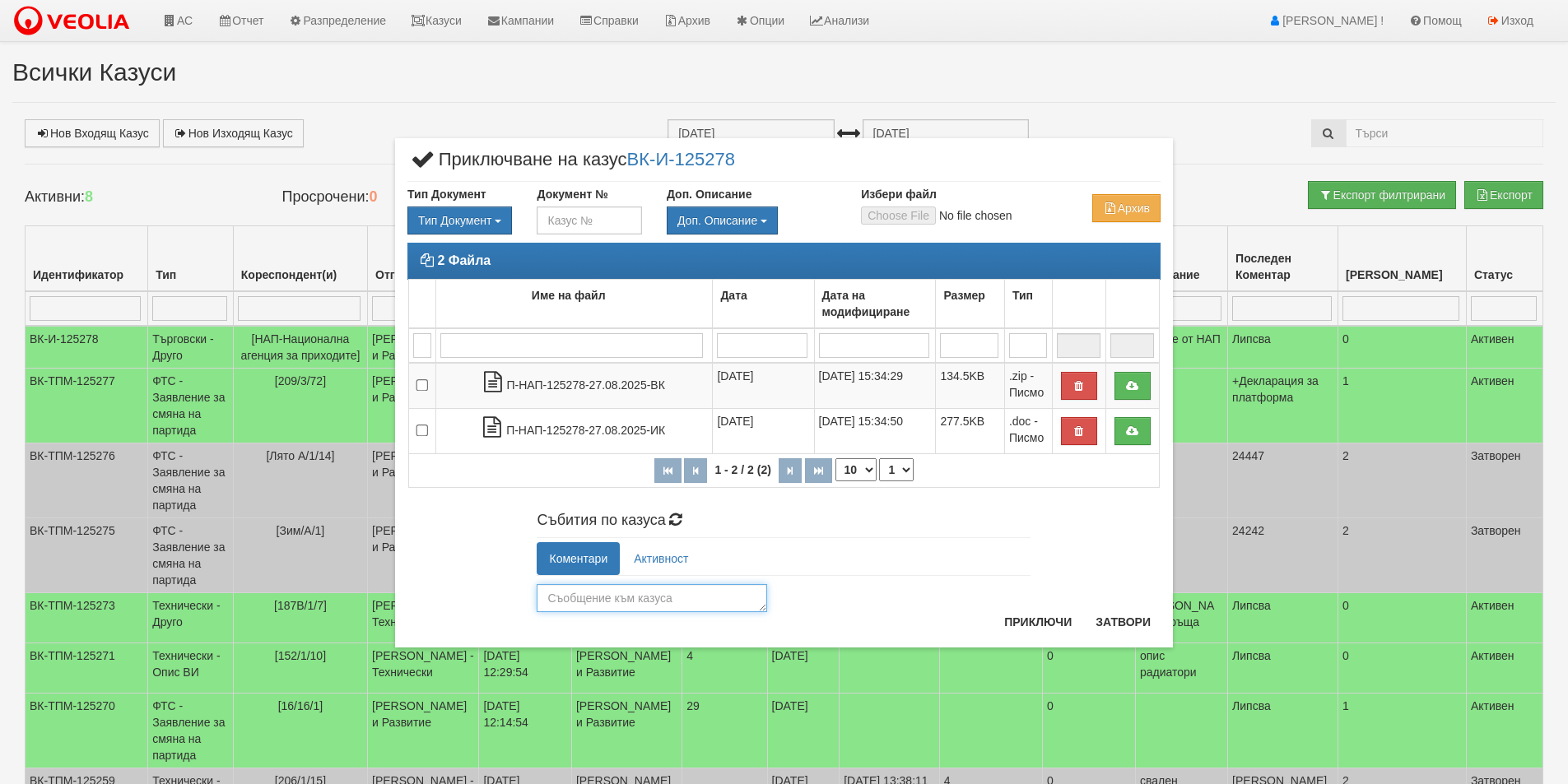
click at [689, 598] on textarea at bounding box center [652, 598] width 231 height 28
type textarea "Изпратен отговор."
click at [1042, 617] on button "Приключи" at bounding box center [1037, 622] width 87 height 26
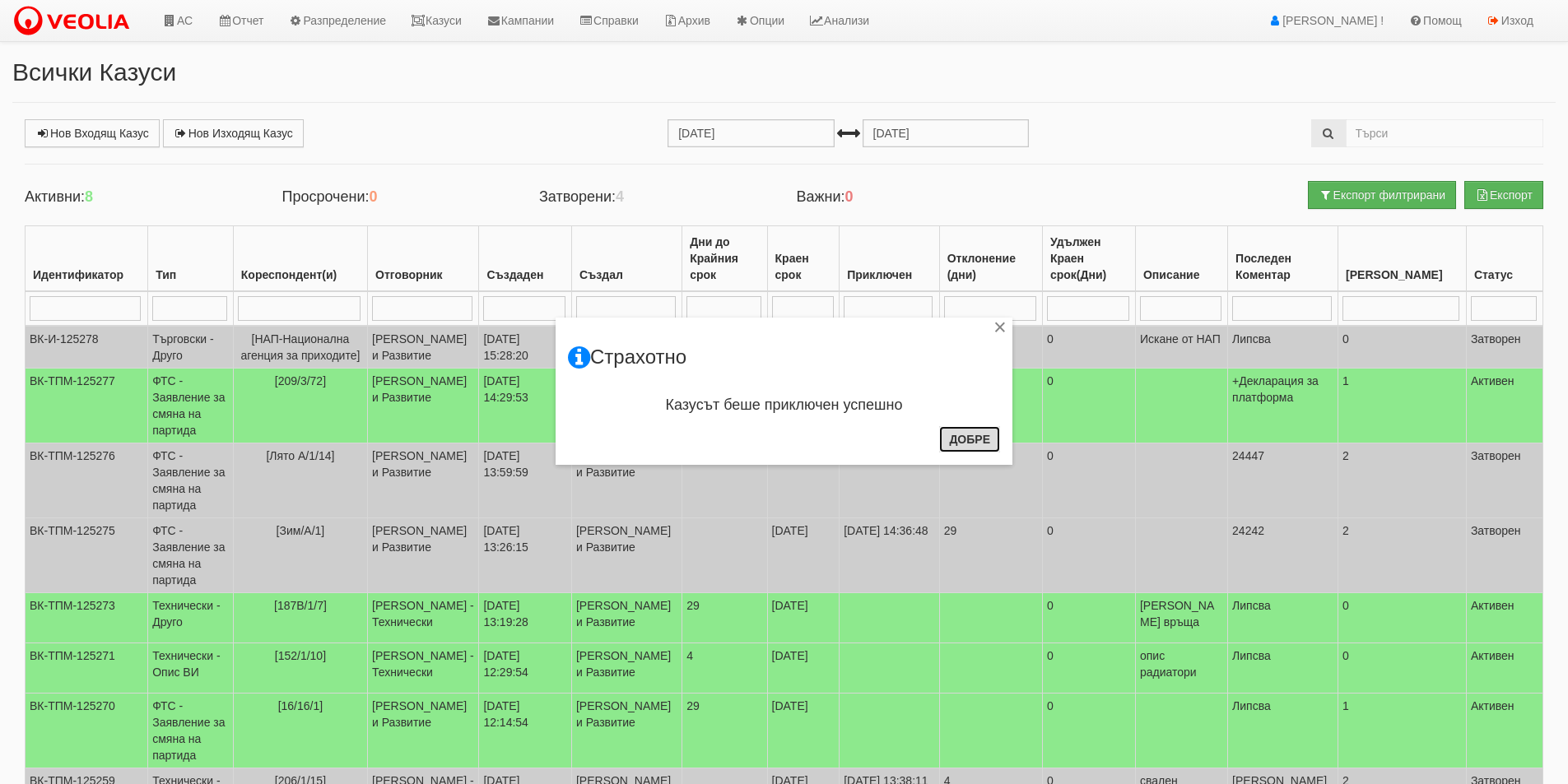
click at [962, 437] on button "Добре" at bounding box center [970, 439] width 61 height 26
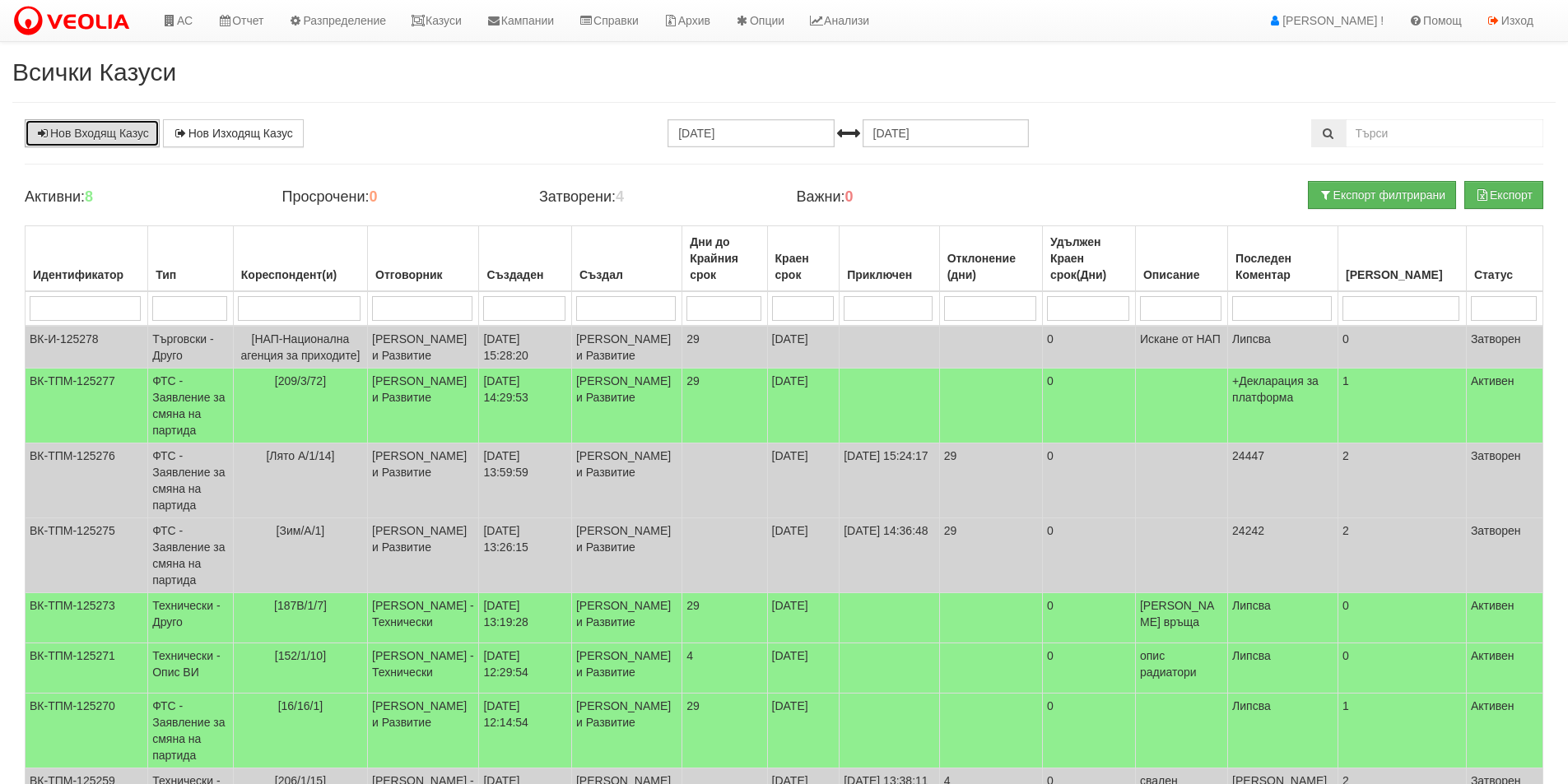
click at [101, 137] on link "Нов Входящ Казус" at bounding box center [92, 133] width 135 height 28
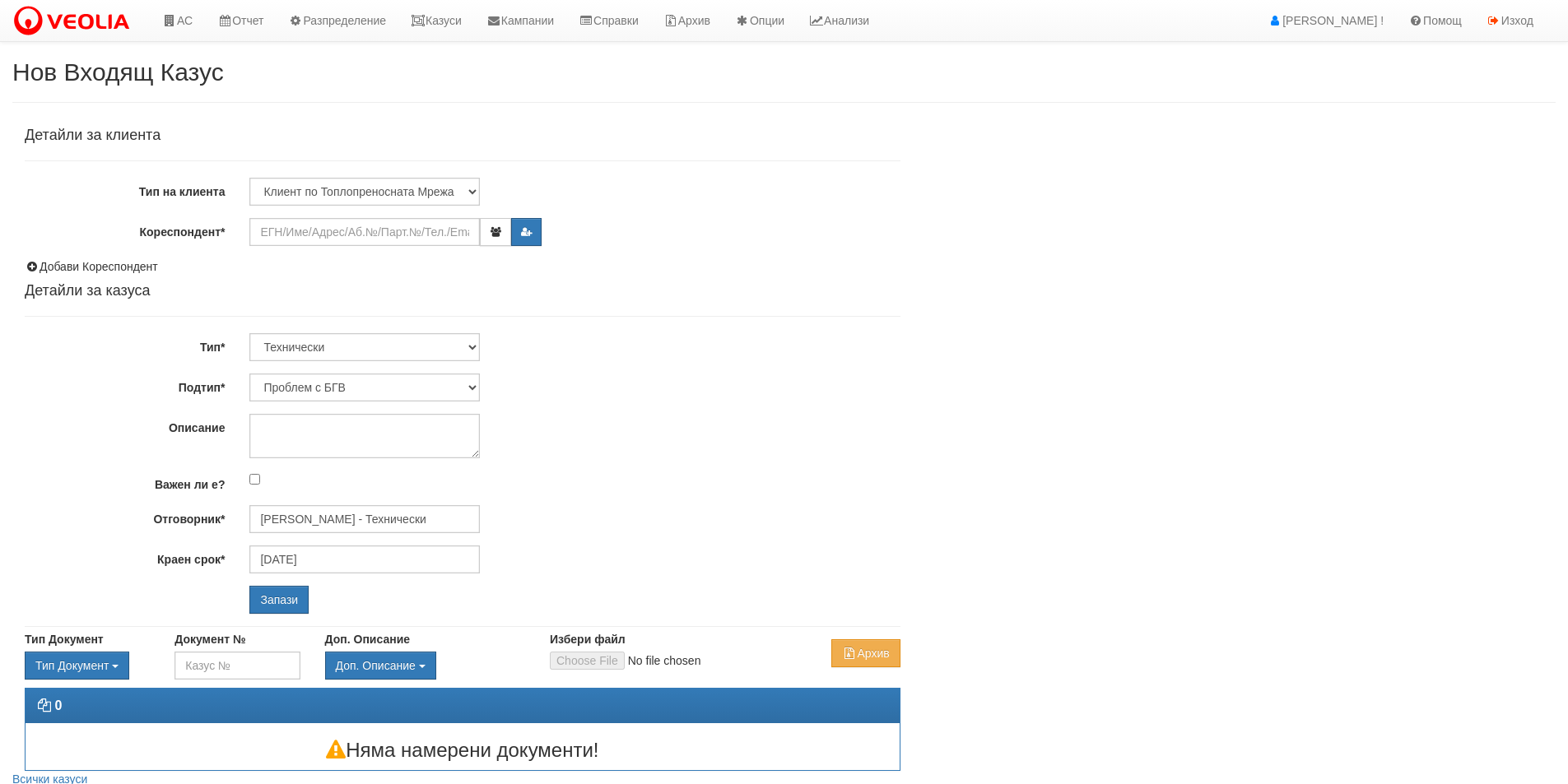
click at [365, 171] on div "Детайли за клиента Тип на клиента Клиент по Топлопреносната Мрежа Институция Па…" at bounding box center [462, 370] width 876 height 487
drag, startPoint x: 365, startPoint y: 183, endPoint x: 357, endPoint y: 205, distance: 23.4
click at [365, 183] on select "Клиент по Топлопреносната Мрежа Институция Партньори Други" at bounding box center [364, 192] width 231 height 28
select select "Partner"
click at [249, 178] on select "Клиент по Топлопреносната Мрежа Институция Партньори Други" at bounding box center [364, 192] width 231 height 28
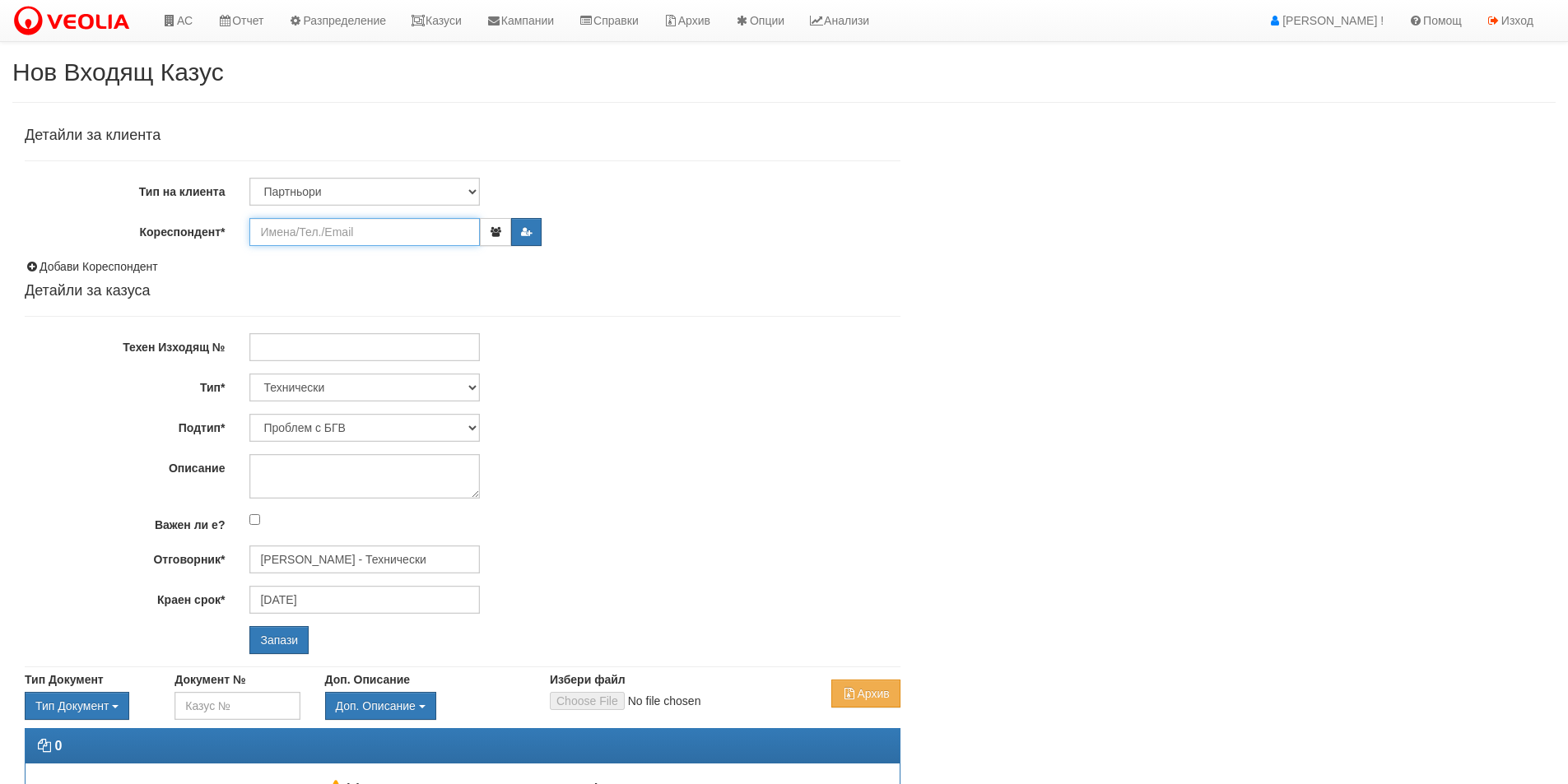
click at [332, 217] on div "Детайли за клиента Тип на клиента Клиент по Топлопреносната Мрежа Институция Па…" at bounding box center [462, 390] width 876 height 526
type input "нап"
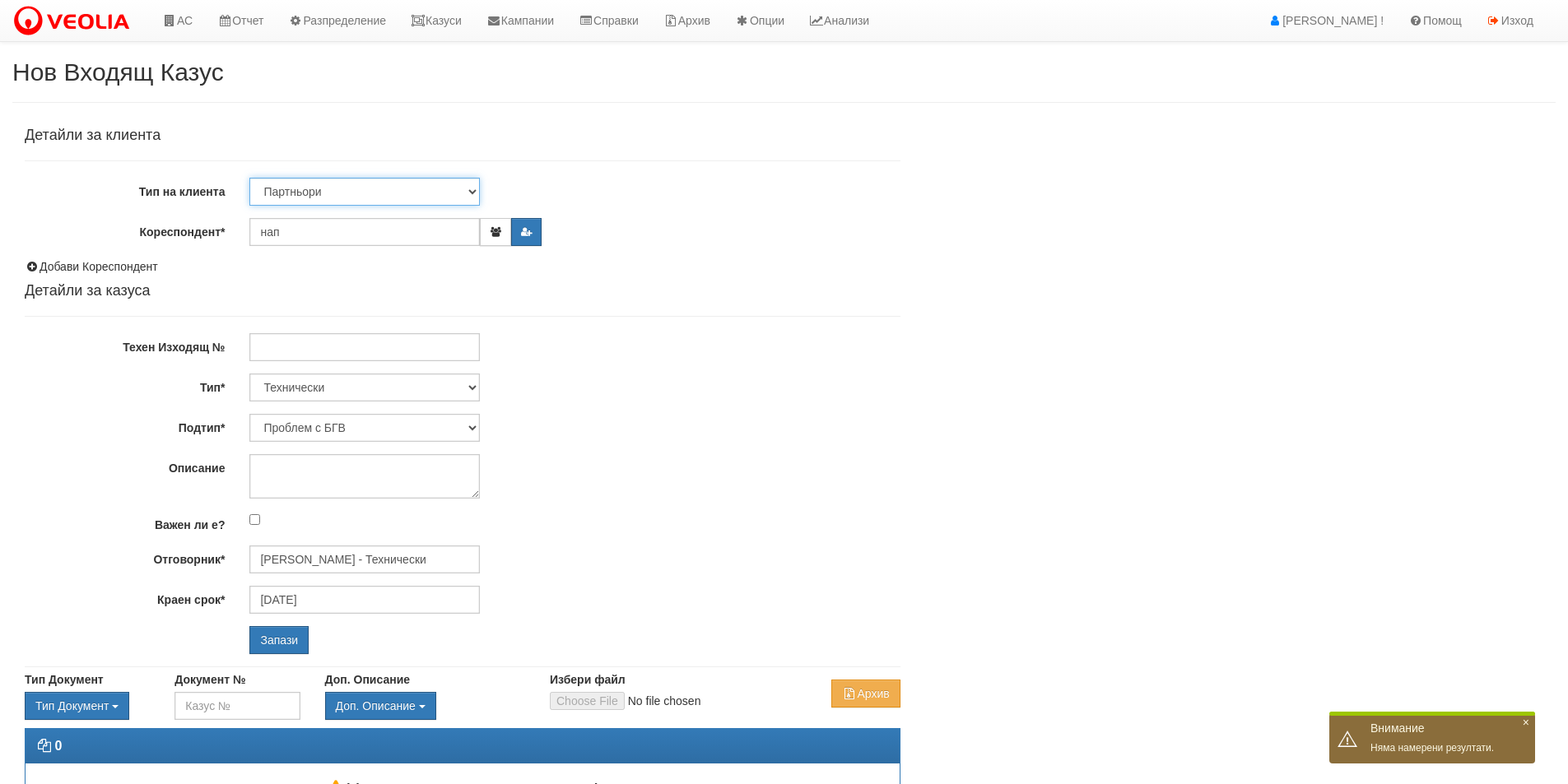
click at [287, 199] on select "Клиент по Топлопреносната Мрежа Институция Партньори Други" at bounding box center [364, 192] width 231 height 28
select select "Institution"
click at [249, 178] on select "Клиент по Топлопреносната Мрежа Институция Партньори Други" at bounding box center [364, 192] width 231 height 28
click at [310, 216] on div "Детайли за клиента Тип на клиента Клиент по Топлопреносната Мрежа Институция Па…" at bounding box center [462, 390] width 876 height 526
click at [316, 230] on input "Кореспондент*" at bounding box center [364, 232] width 231 height 28
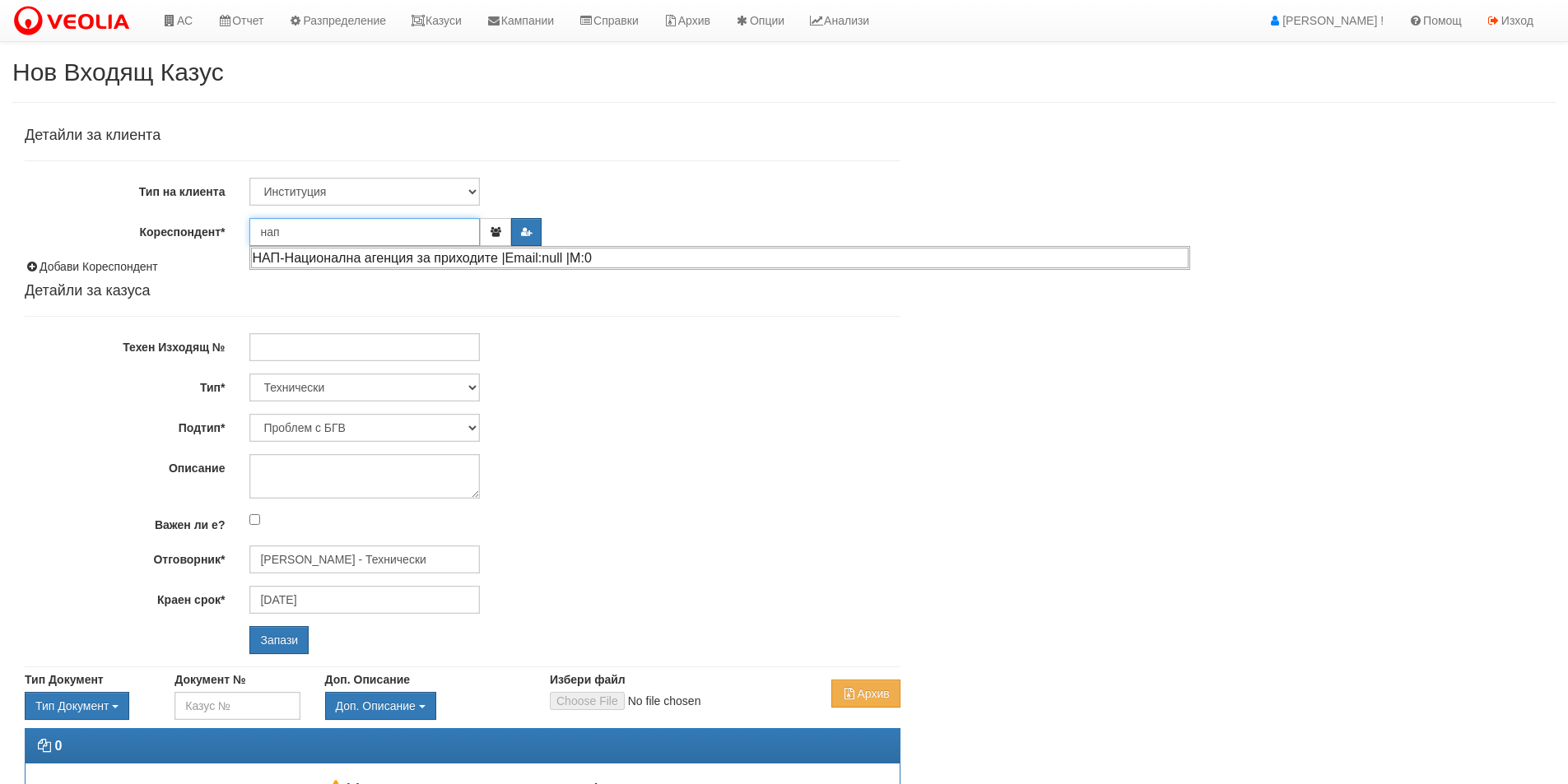
click at [294, 258] on div "НАП-Национална агенция за приходите |Email:null |М:0" at bounding box center [720, 257] width 938 height 20
type input "НАП-Национална агенция за приходите"
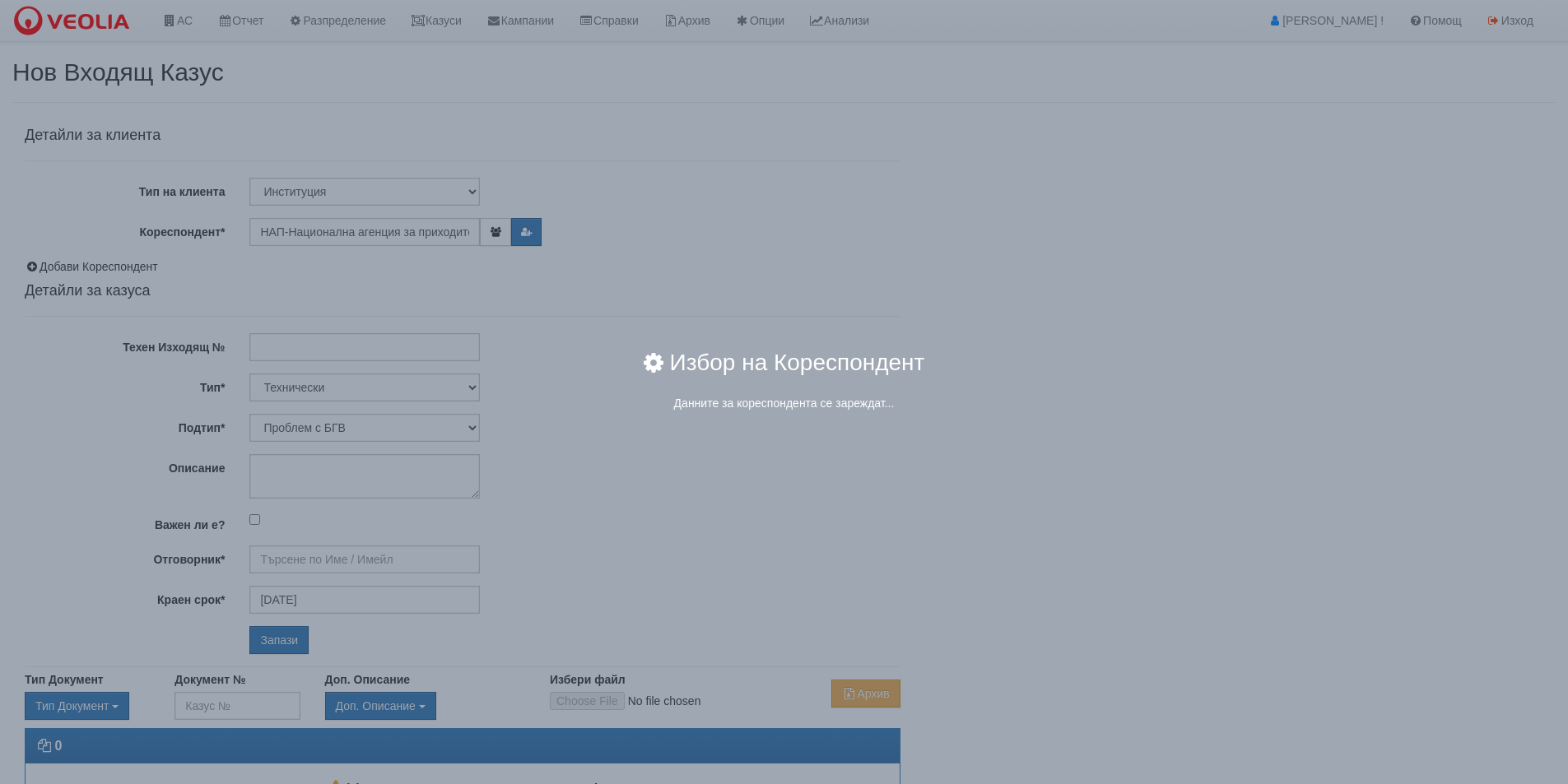
type input "Дончо Дончев - Технически"
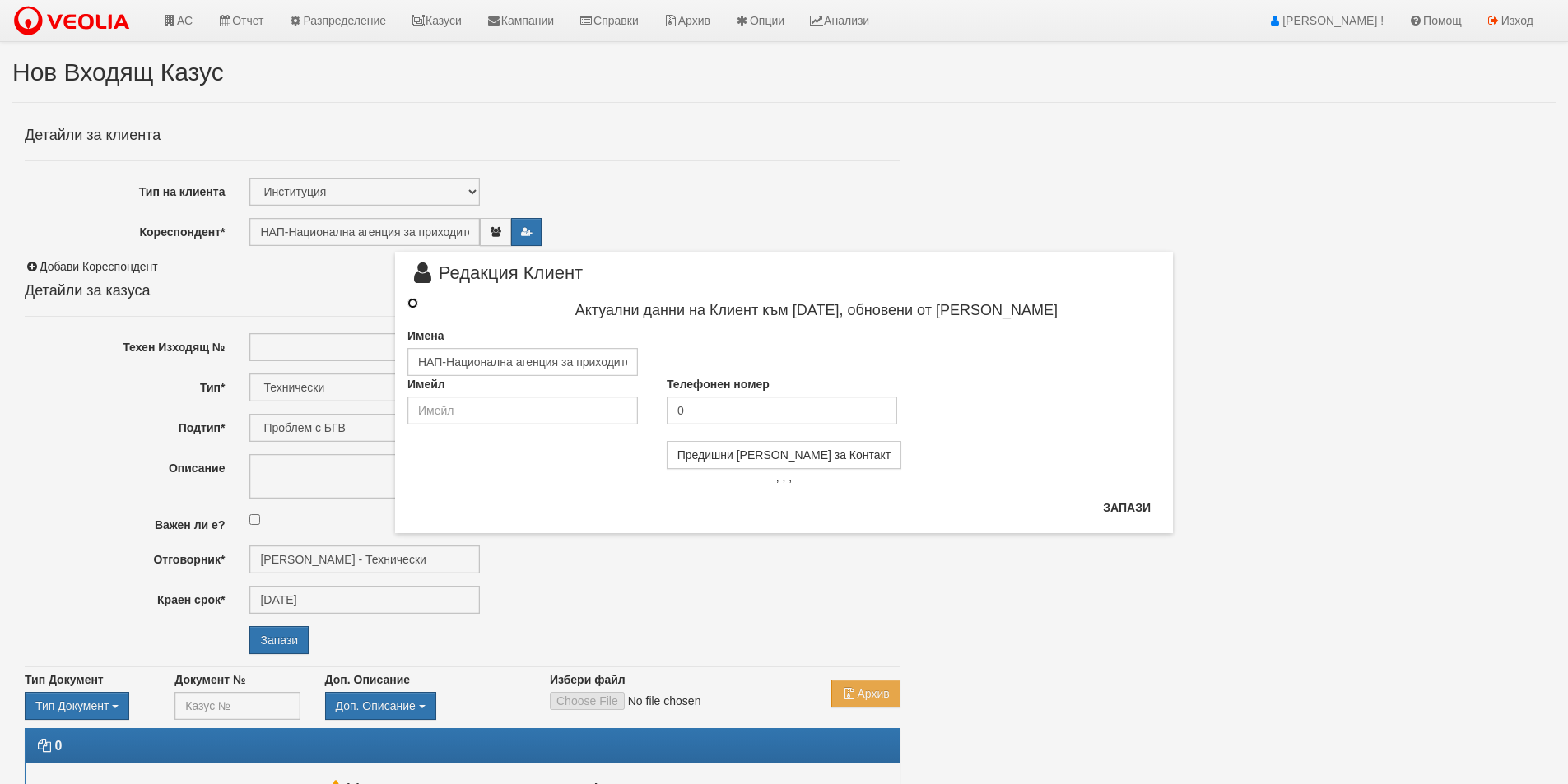
click at [415, 303] on input "radio" at bounding box center [412, 303] width 11 height 11
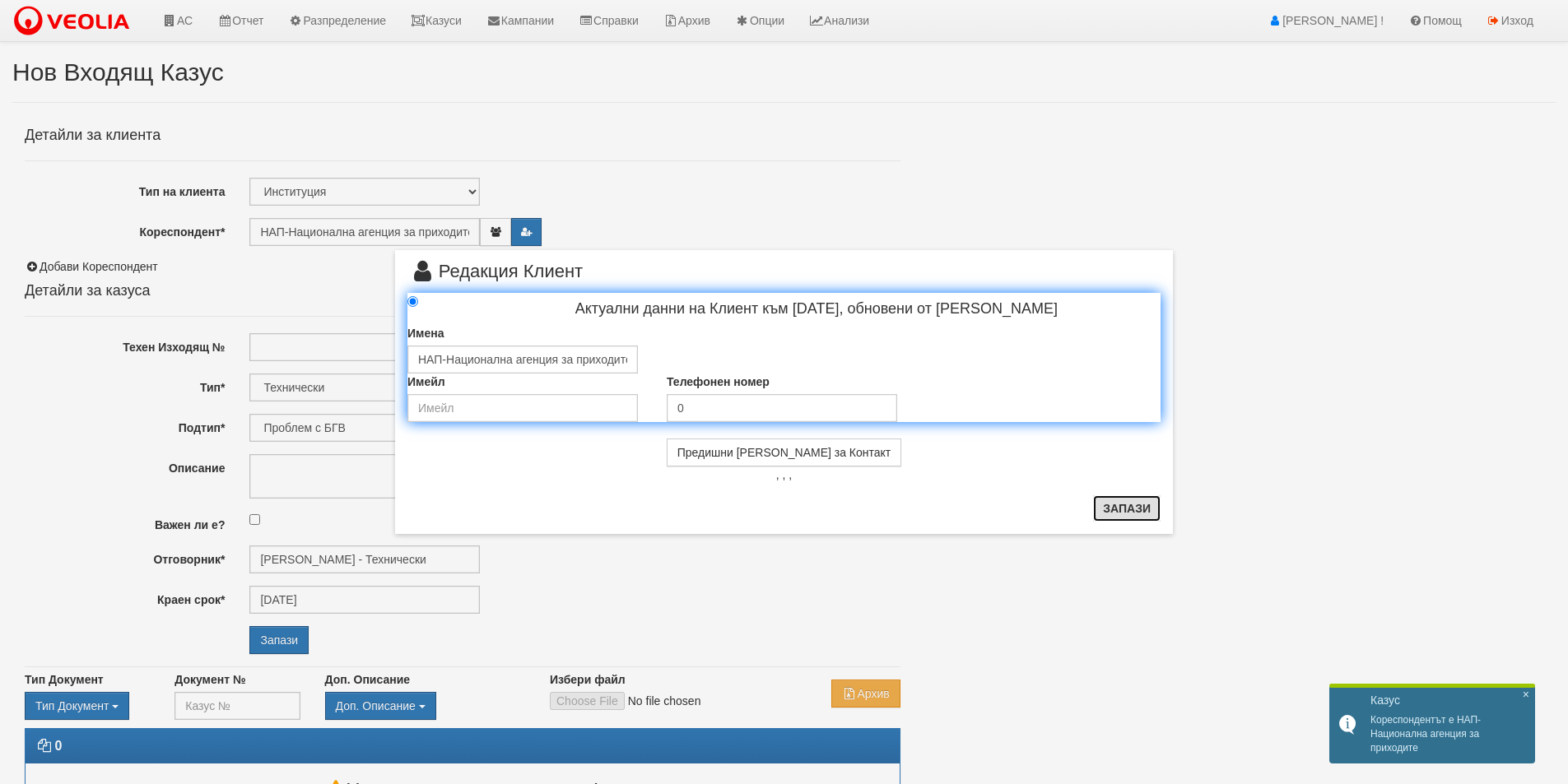
drag, startPoint x: 1141, startPoint y: 517, endPoint x: 1128, endPoint y: 512, distance: 13.9
click at [1141, 517] on button "Запази" at bounding box center [1127, 509] width 68 height 26
radio input "true"
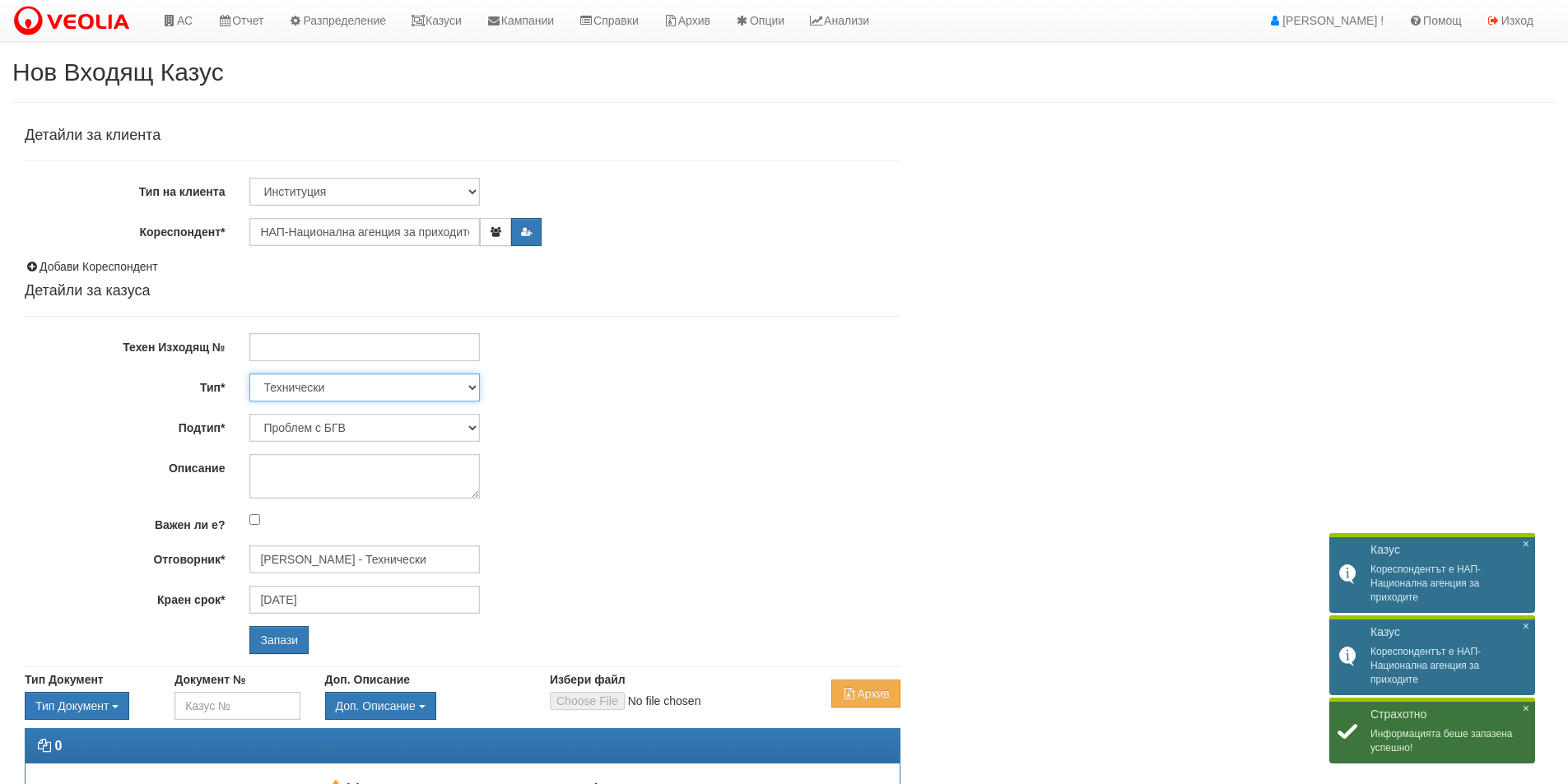
click at [340, 393] on select "Технически ФТС Търговски Административен Производствен Експлоатационен Финансов…" at bounding box center [364, 388] width 231 height 28
select select "2"
click at [249, 374] on select "Технически ФТС Търговски Административен Производствен Експлоатационен Финансов…" at bounding box center [364, 388] width 231 height 28
type input "26/09/2025"
click at [345, 430] on select "Търговска отстъпка Протокол от ОС Референции Друго Проблем с кл. платформа/сайт…" at bounding box center [364, 428] width 231 height 28
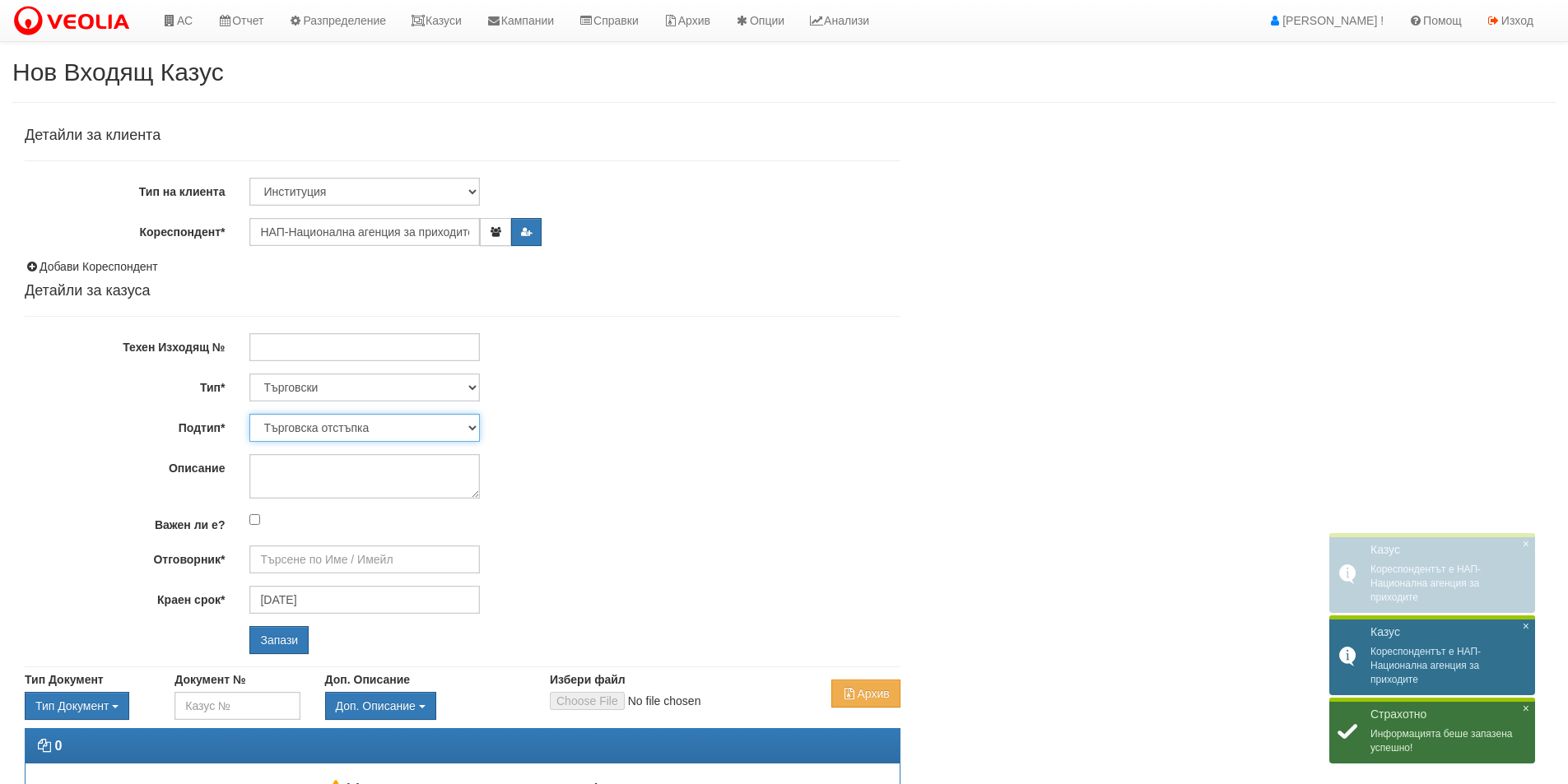
select select "Друго"
click at [249, 414] on select "Търговска отстъпка Протокол от ОС Референции Друго Проблем с кл. платформа/сайт…" at bounding box center [364, 428] width 231 height 28
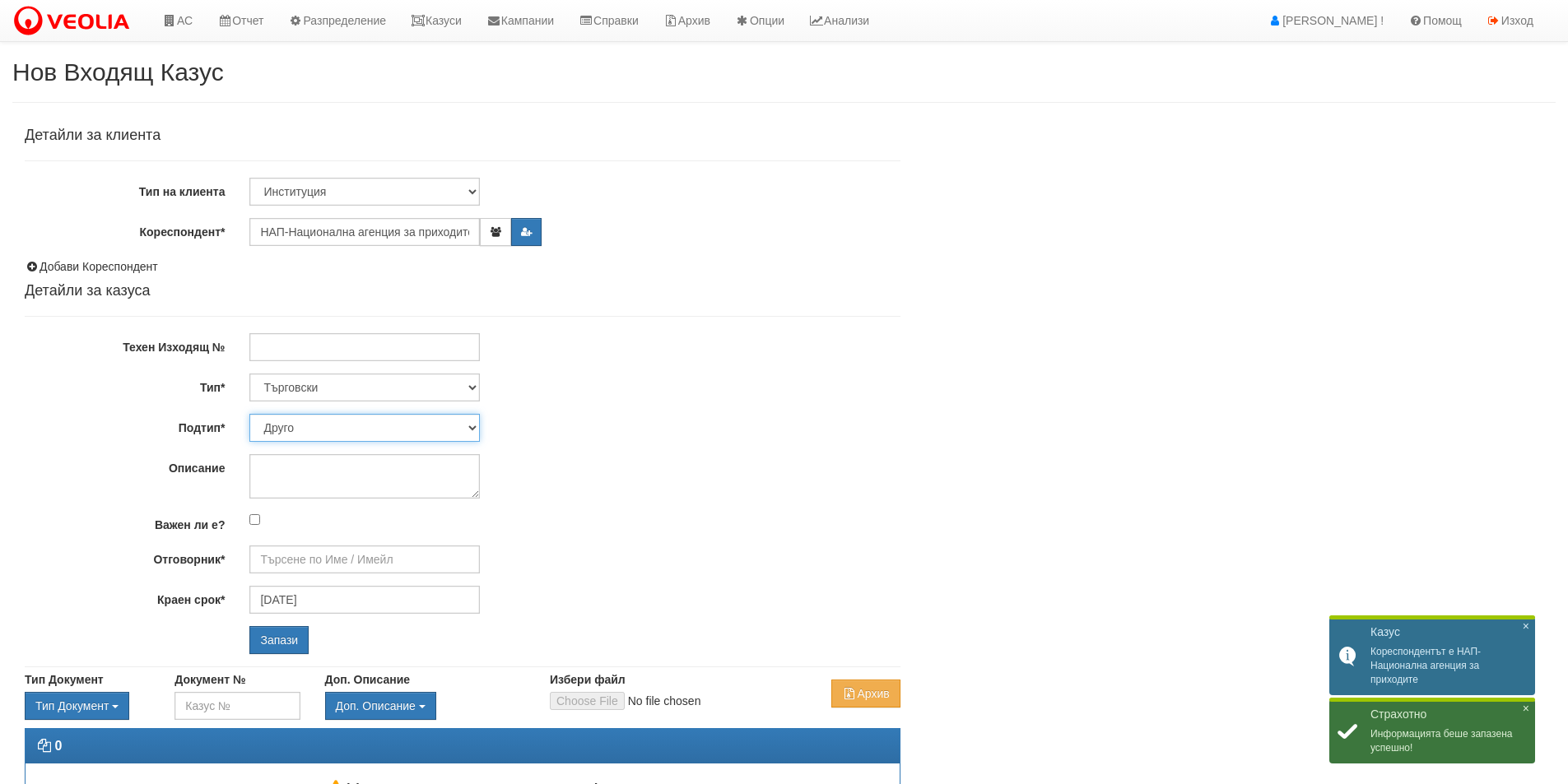
type input "Катерина Димитрова - Клиенти и Развитие"
click at [333, 482] on textarea "Описание" at bounding box center [364, 476] width 231 height 45
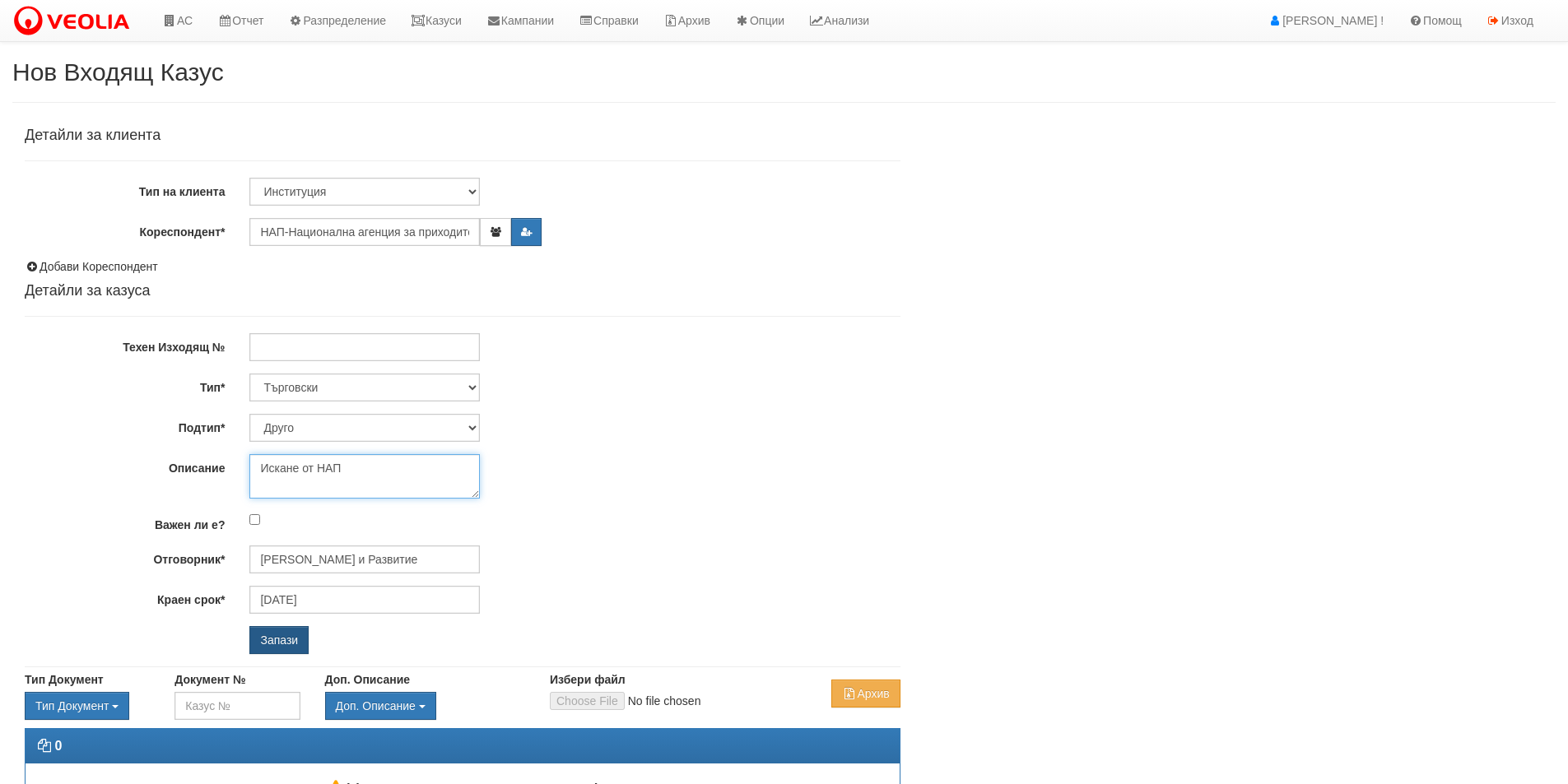
type textarea "Искане от НАП"
click at [290, 633] on input "Запази" at bounding box center [279, 640] width 60 height 28
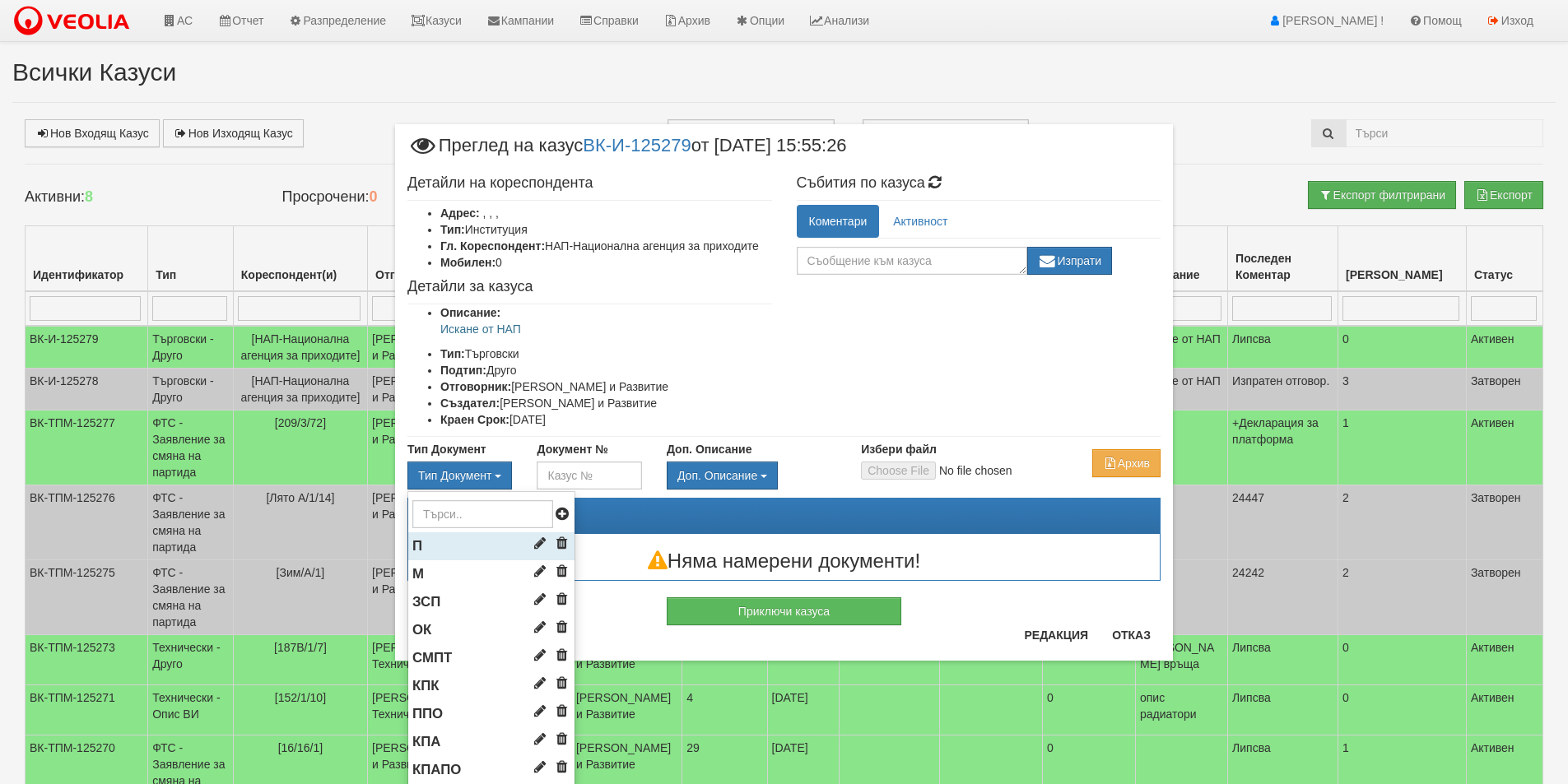
click at [447, 546] on li "П" at bounding box center [491, 546] width 167 height 28
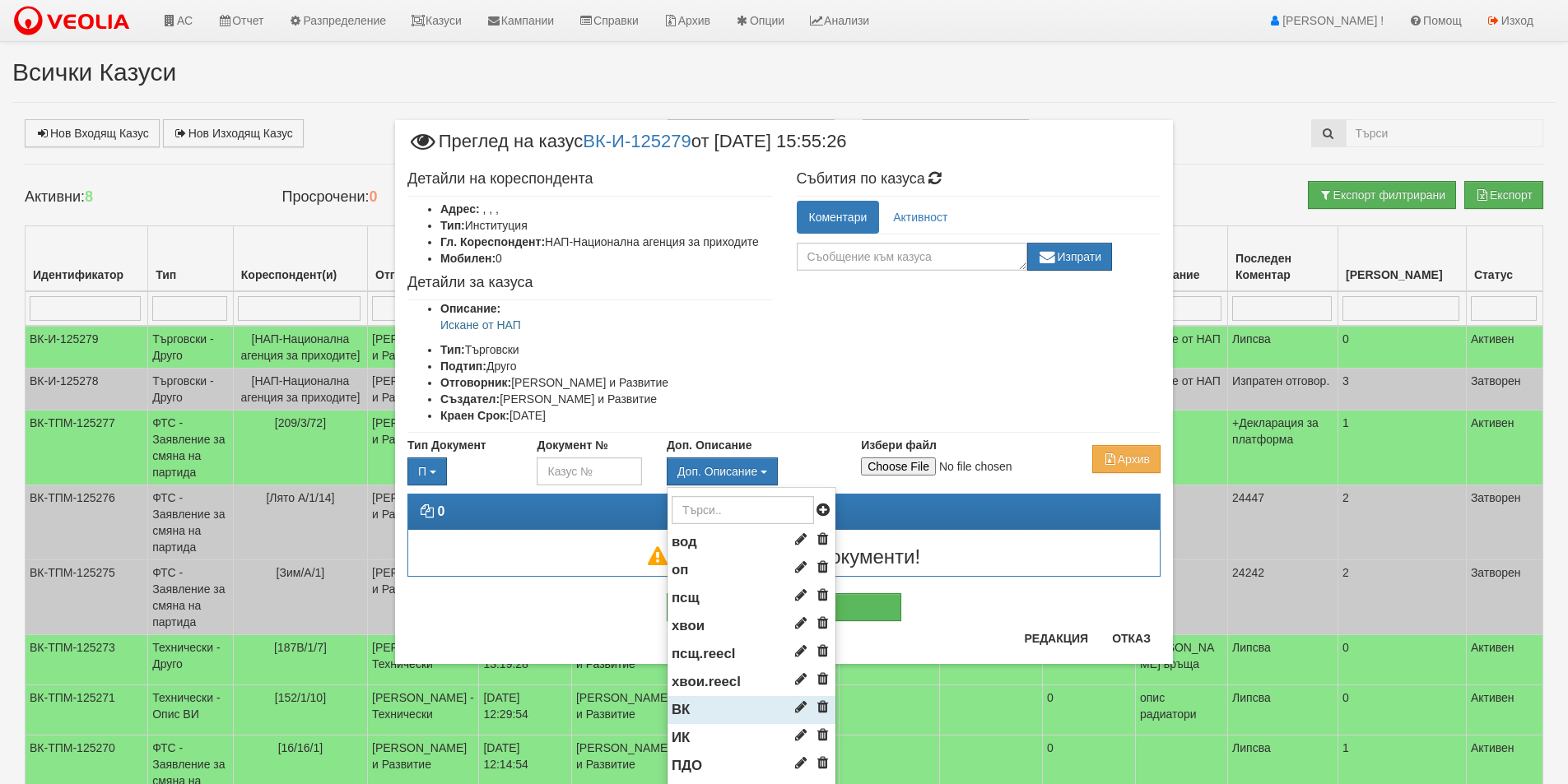
click at [691, 704] on li "ВК" at bounding box center [751, 710] width 168 height 28
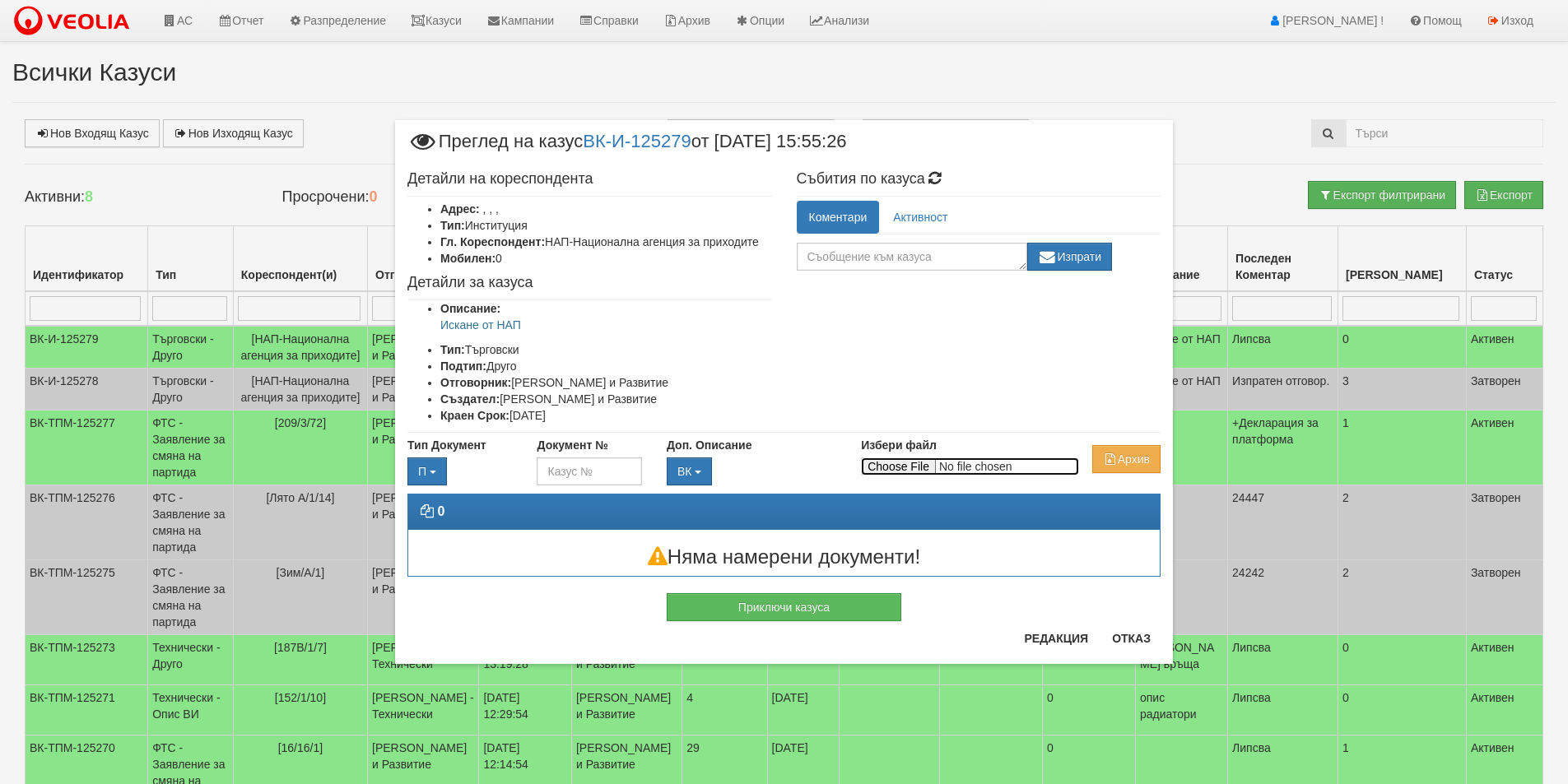
click at [896, 460] on input "Избери файл" at bounding box center [970, 467] width 218 height 18
type input "C:\fakepath\П-03000325151376-041-008_archive.zip"
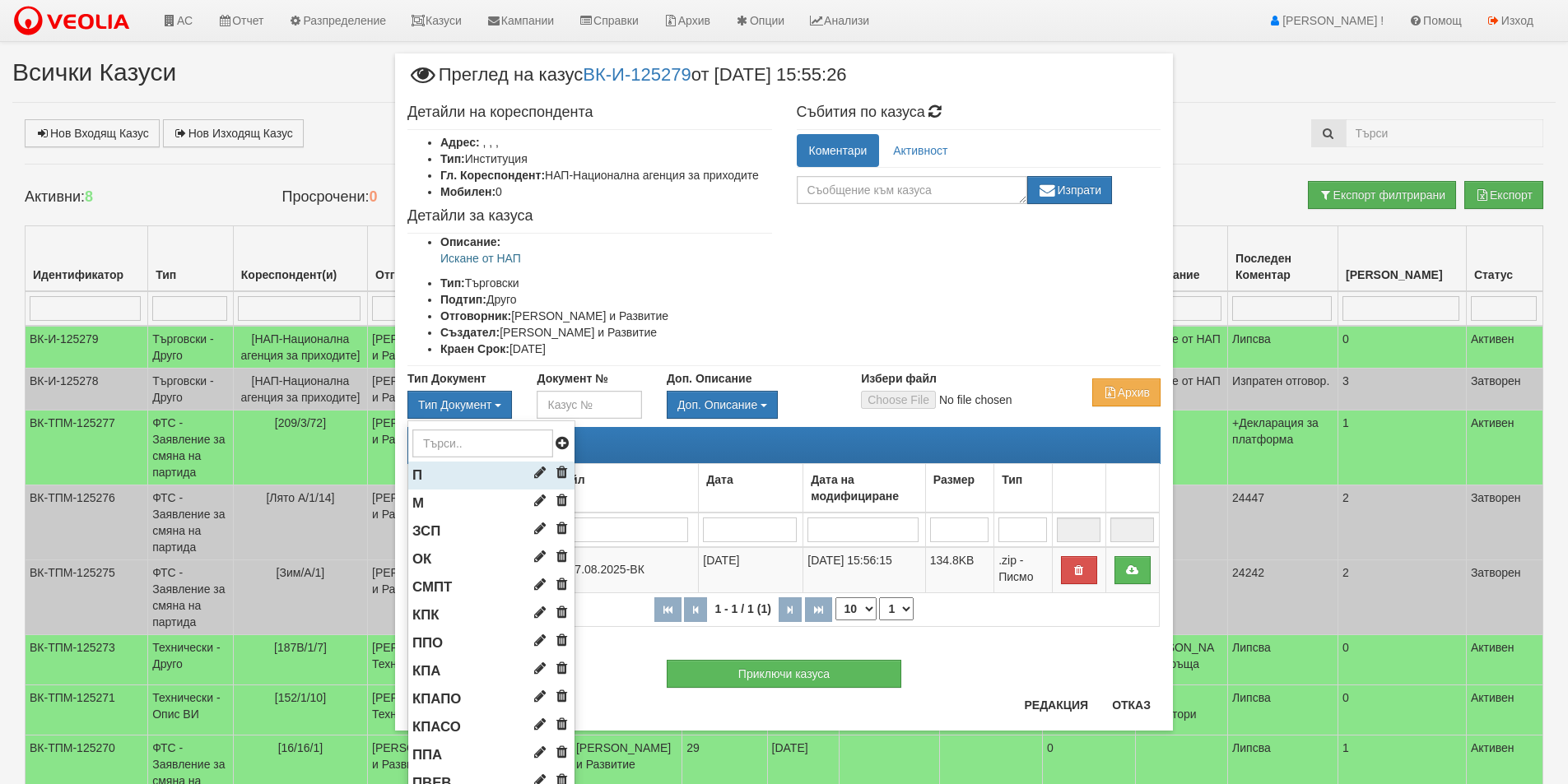
click at [426, 478] on li "П" at bounding box center [491, 475] width 167 height 28
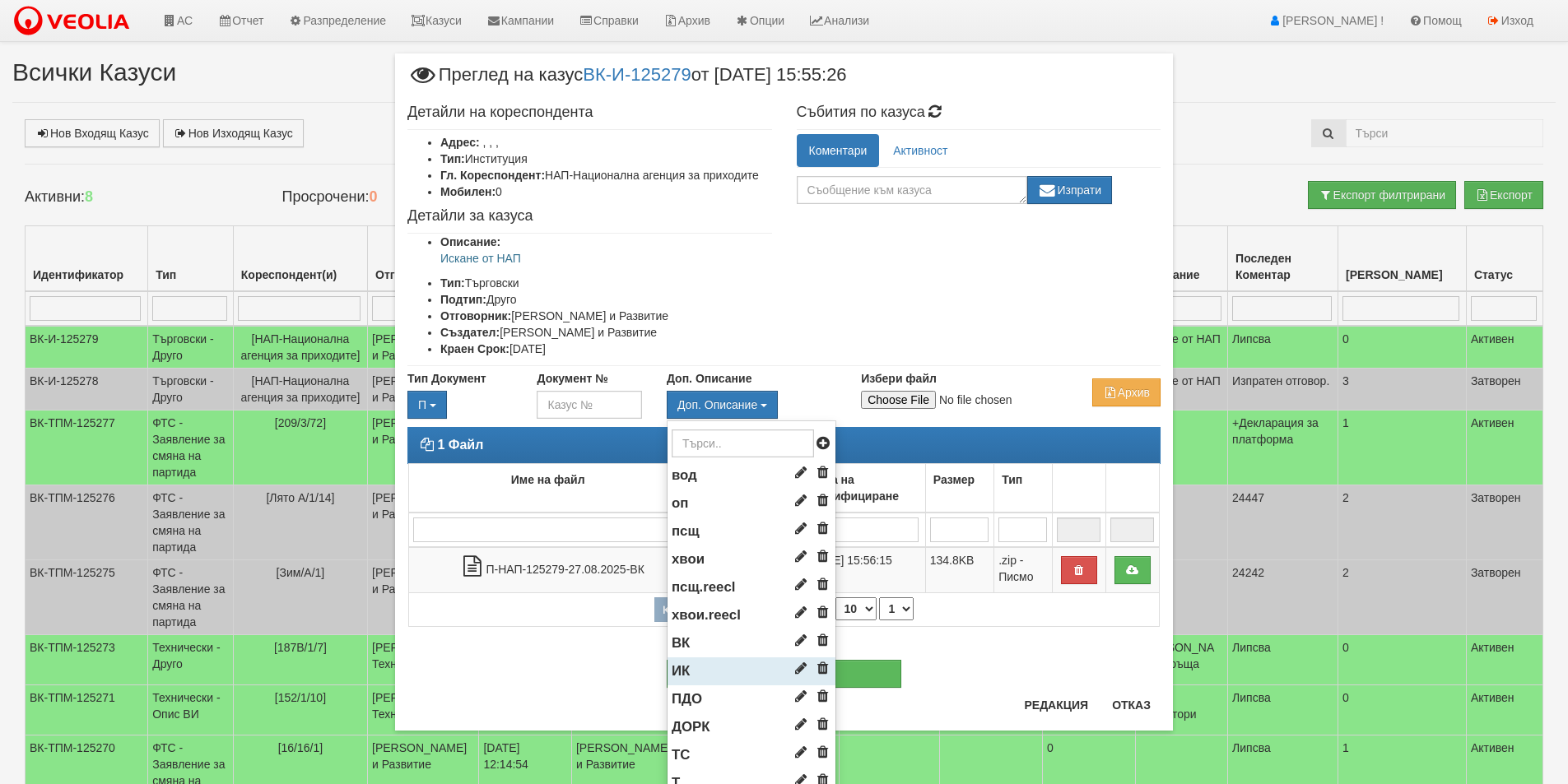
click at [685, 662] on li "ИК" at bounding box center [751, 672] width 168 height 28
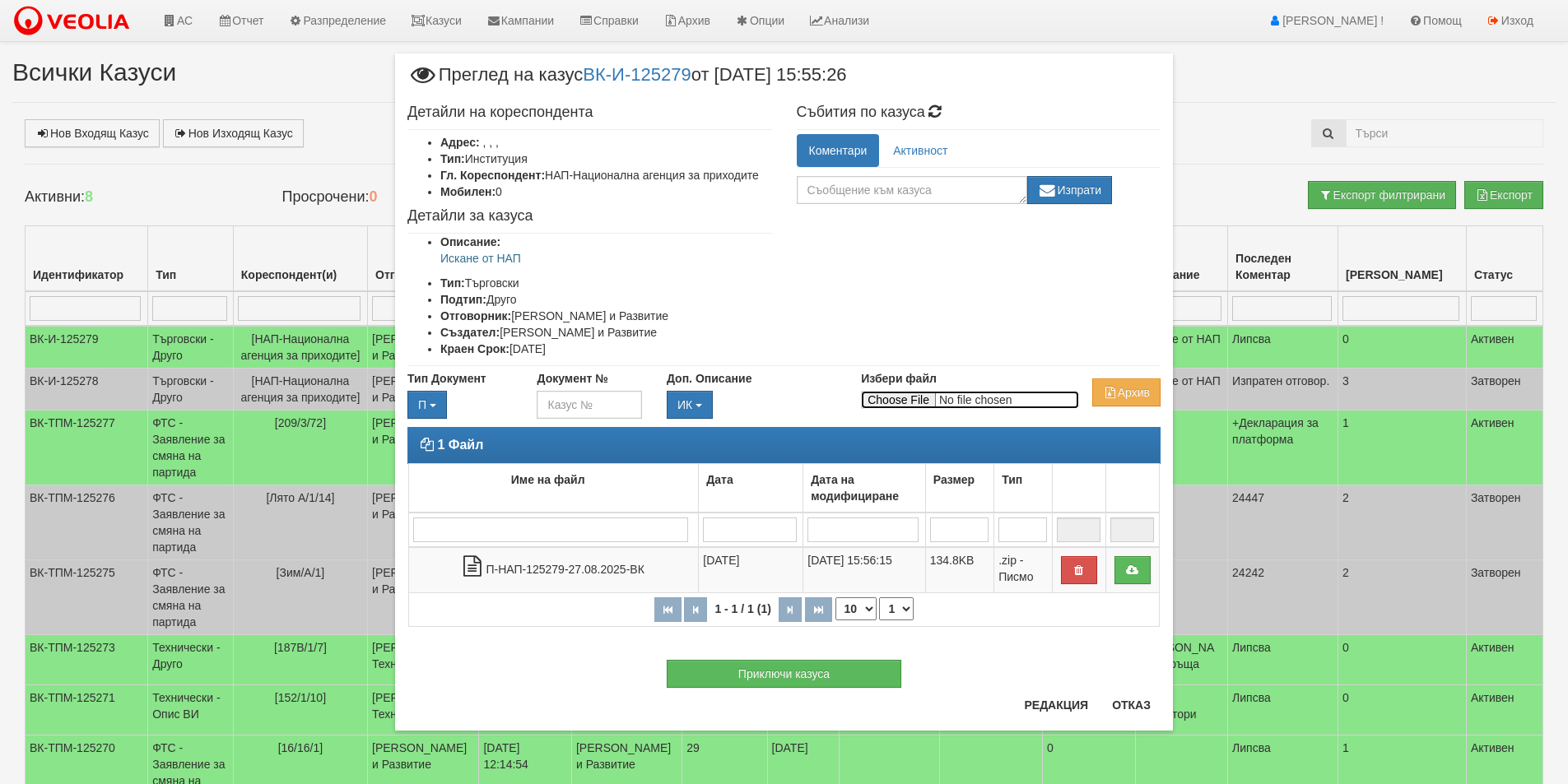
click at [900, 394] on input "Избери файл" at bounding box center [970, 400] width 218 height 18
type input "C:\fakepath\П-НАП-125279-27.08.2025-ИК.doc"
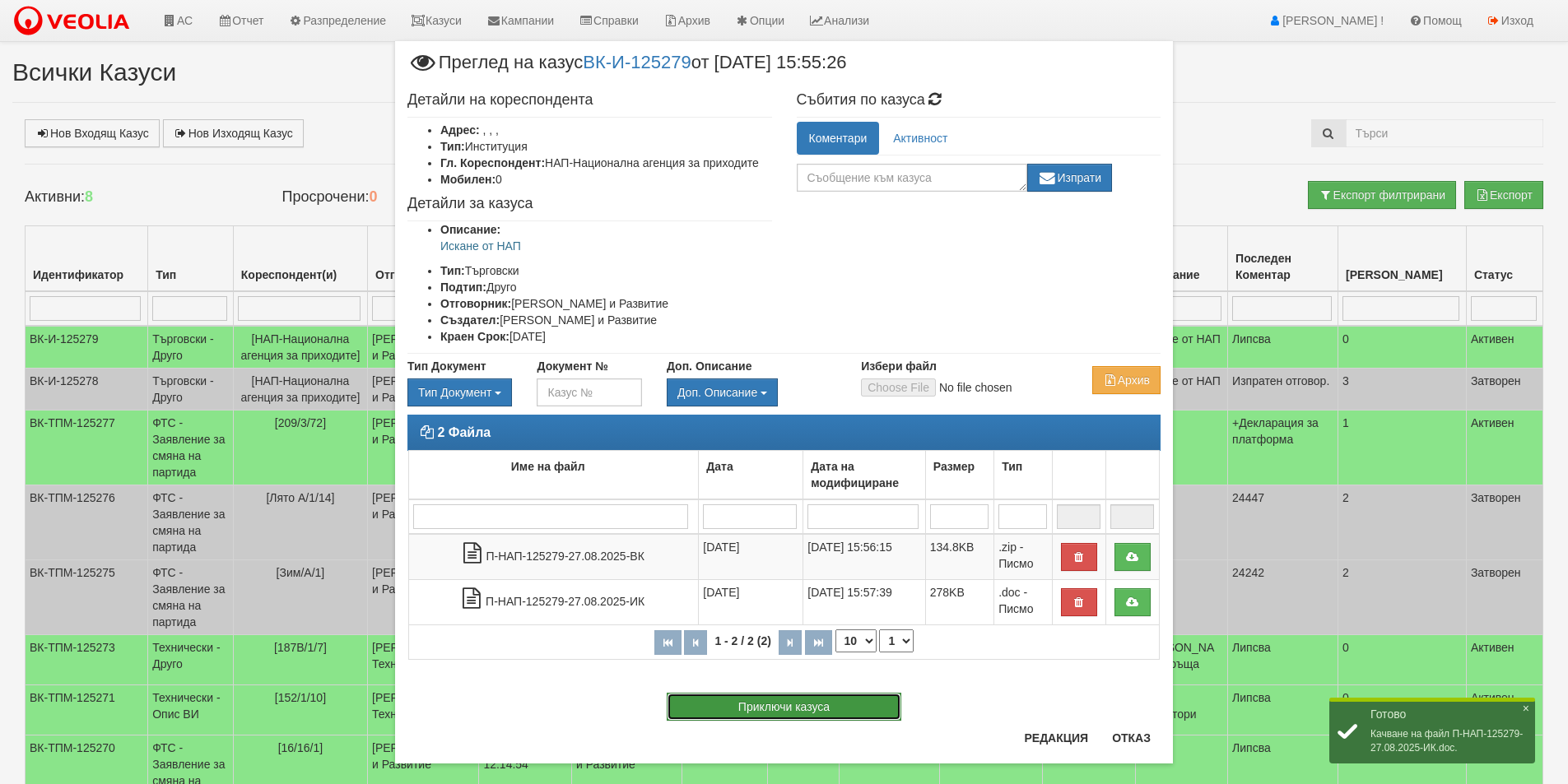
click at [833, 704] on button "Приключи казуса" at bounding box center [784, 707] width 234 height 28
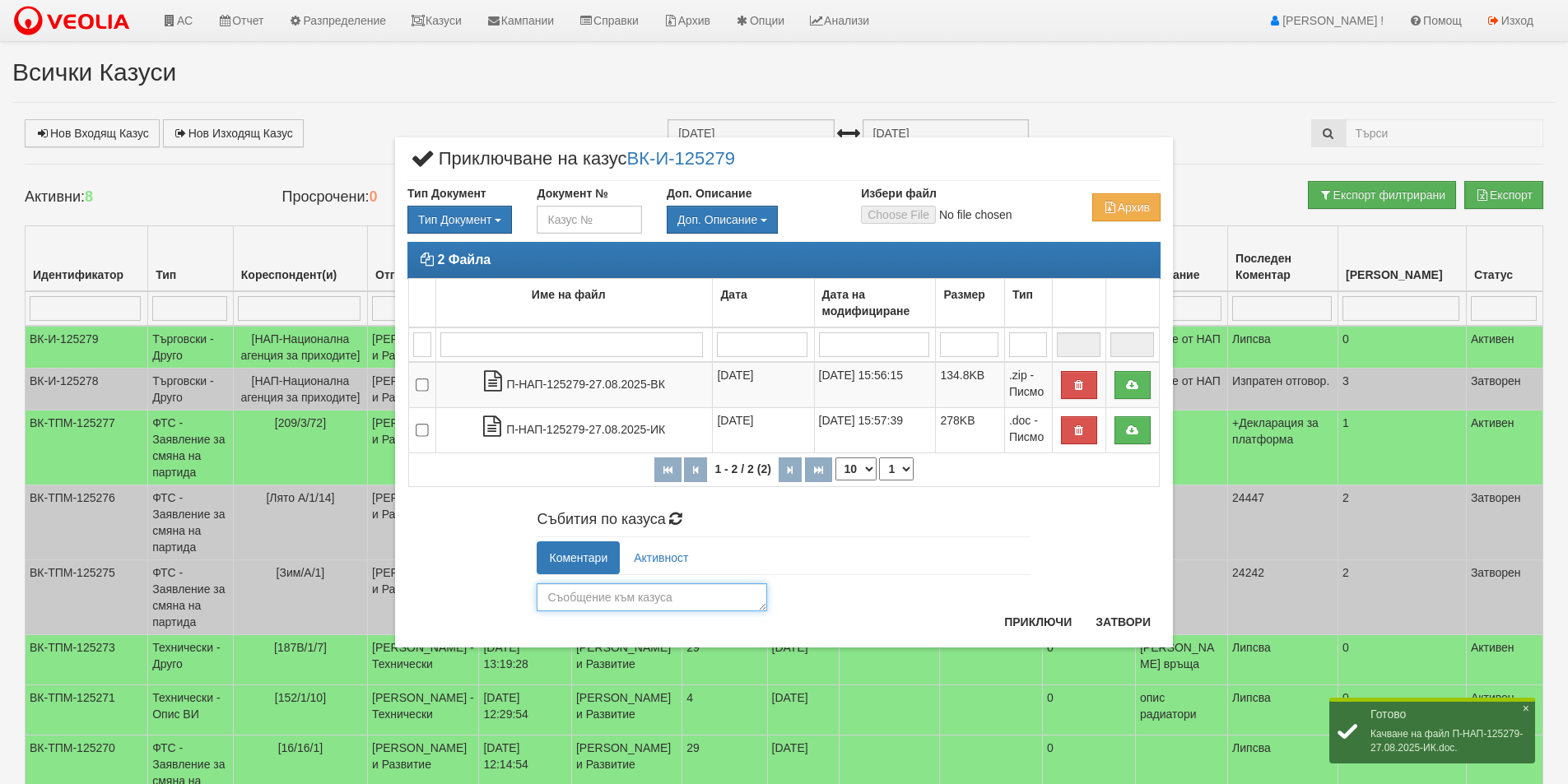
click at [691, 602] on textarea at bounding box center [652, 597] width 231 height 28
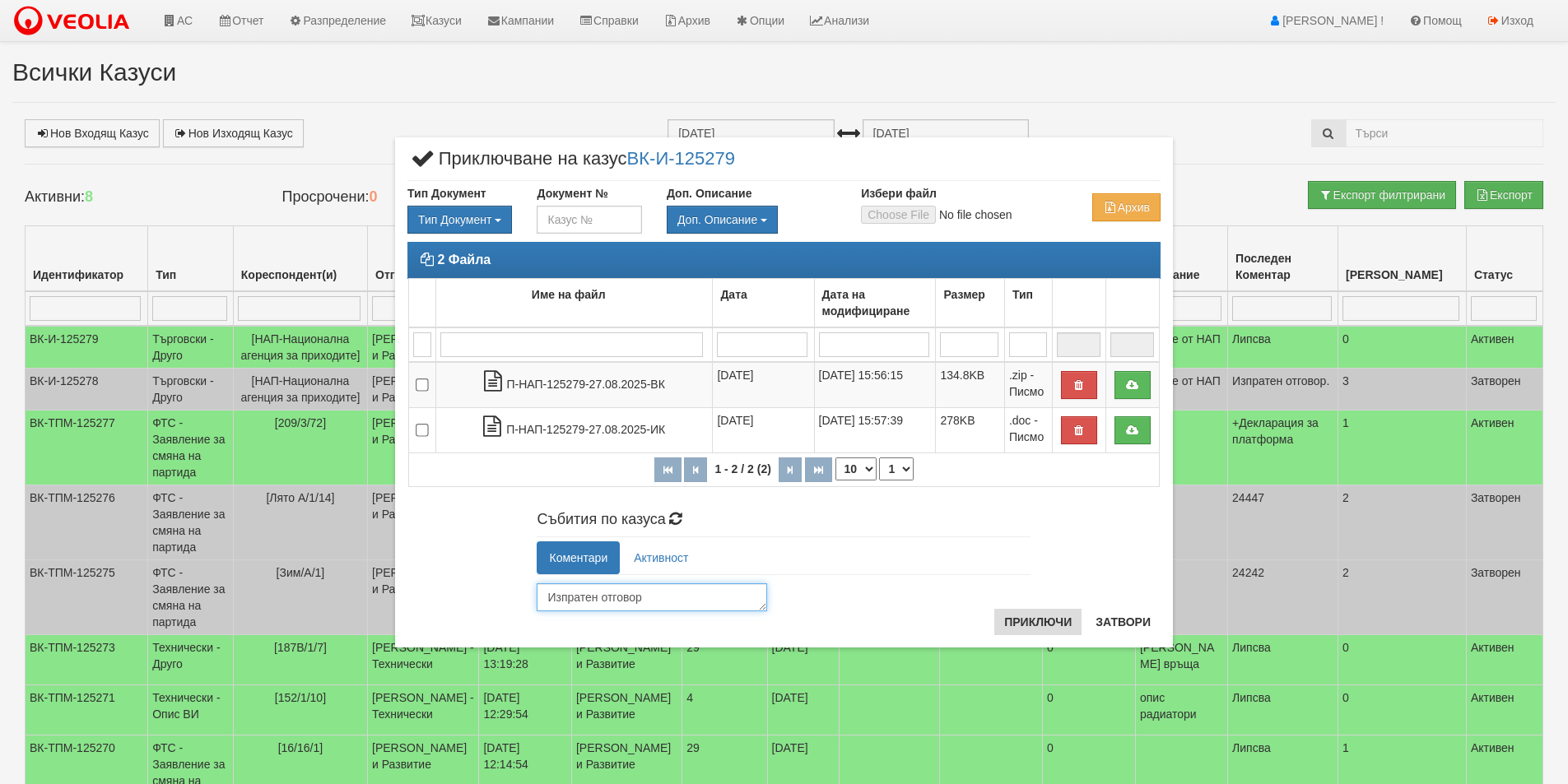
type textarea "Изпратен отговор"
click at [1051, 618] on button "Приключи" at bounding box center [1037, 622] width 87 height 26
